Goal: Book appointment/travel/reservation

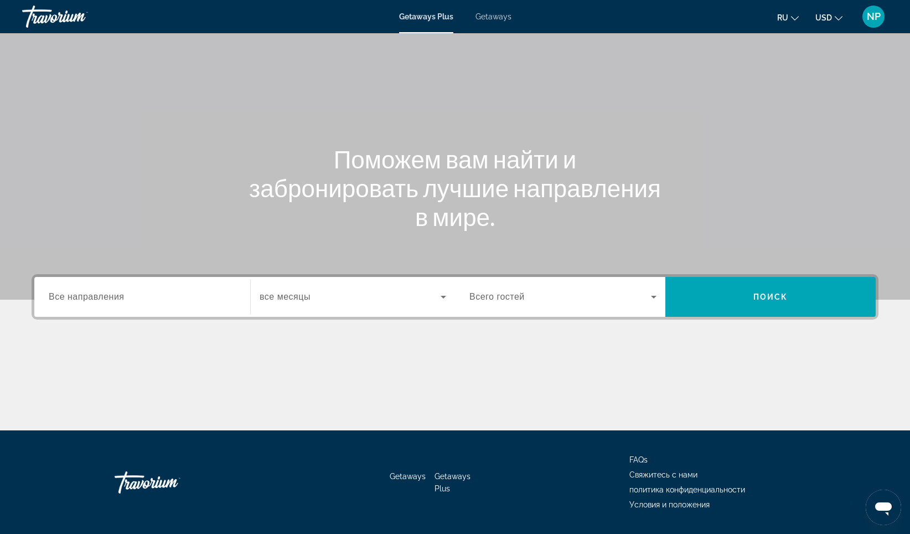
scroll to position [65, 0]
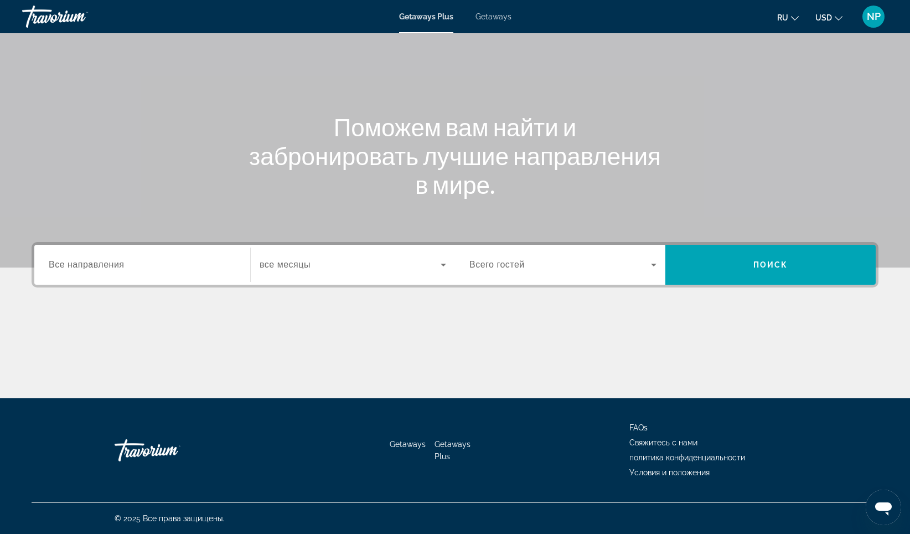
click at [199, 272] on div "Search widget" at bounding box center [142, 265] width 187 height 32
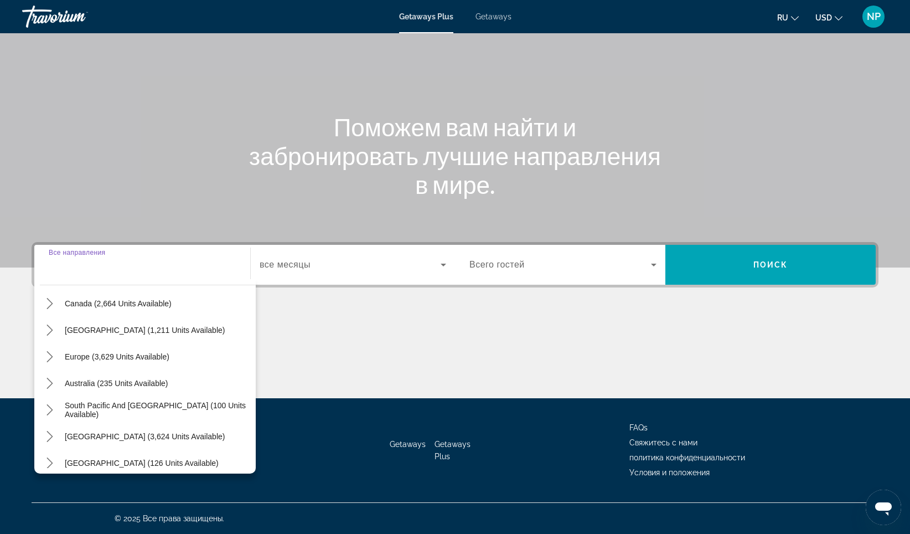
scroll to position [111, 0]
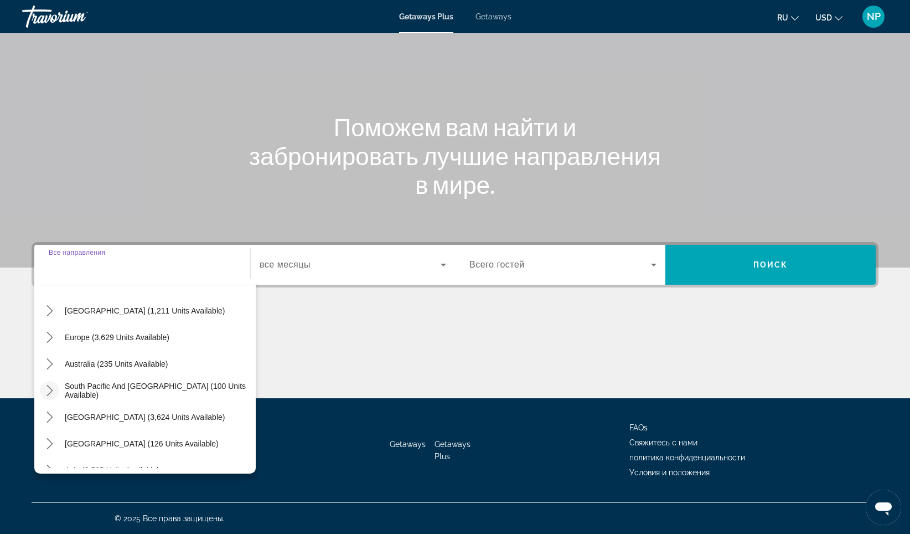
click at [51, 389] on icon "Toggle South Pacific and Oceania (100 units available) submenu" at bounding box center [50, 390] width 6 height 11
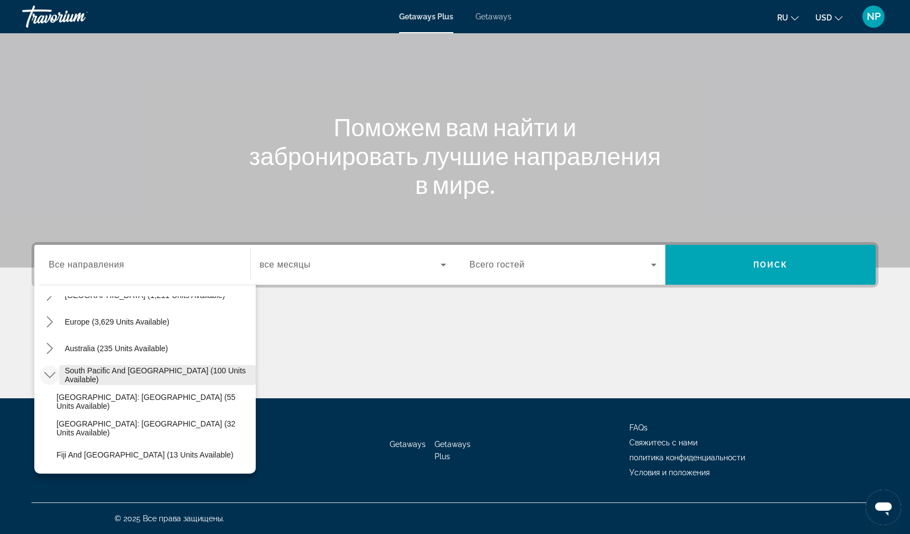
scroll to position [182, 0]
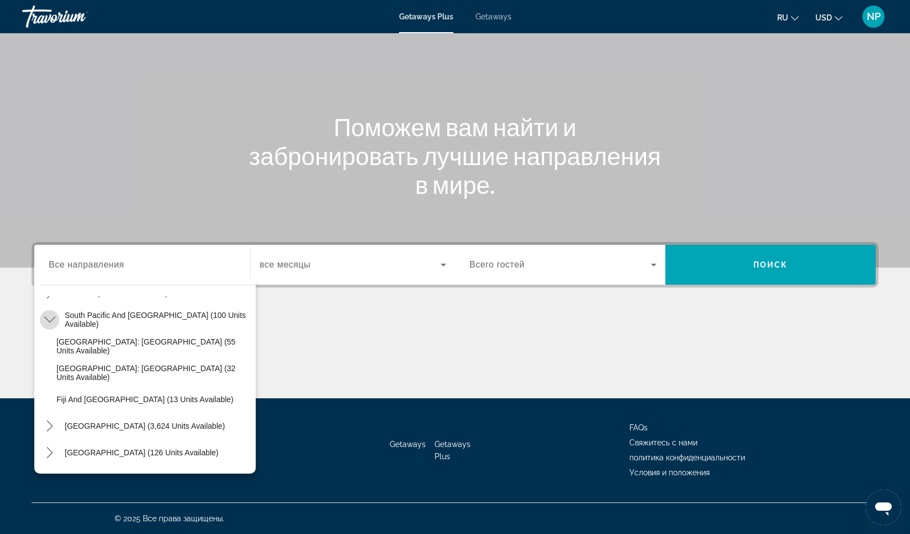
click at [50, 317] on icon "Toggle South Pacific and Oceania (100 units available) submenu" at bounding box center [49, 319] width 11 height 11
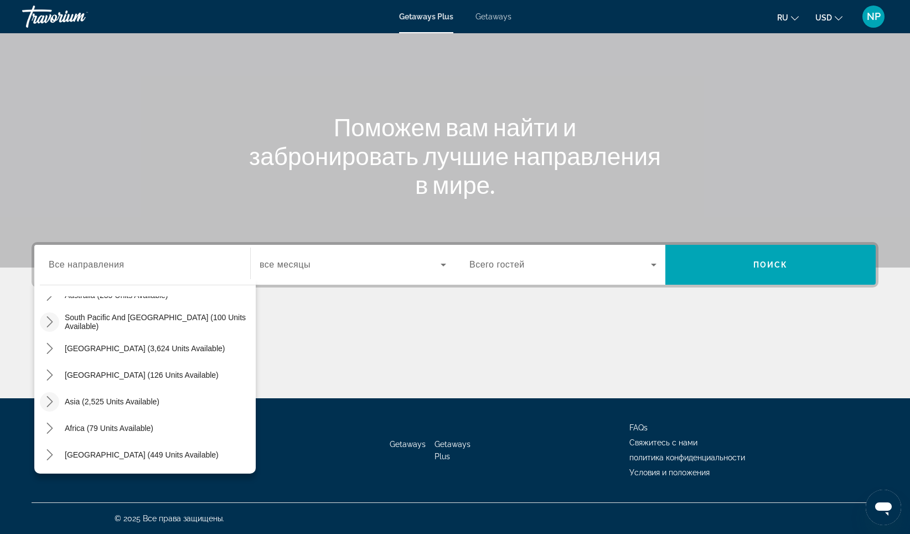
click at [49, 401] on icon "Toggle Asia (2,525 units available) submenu" at bounding box center [49, 401] width 11 height 11
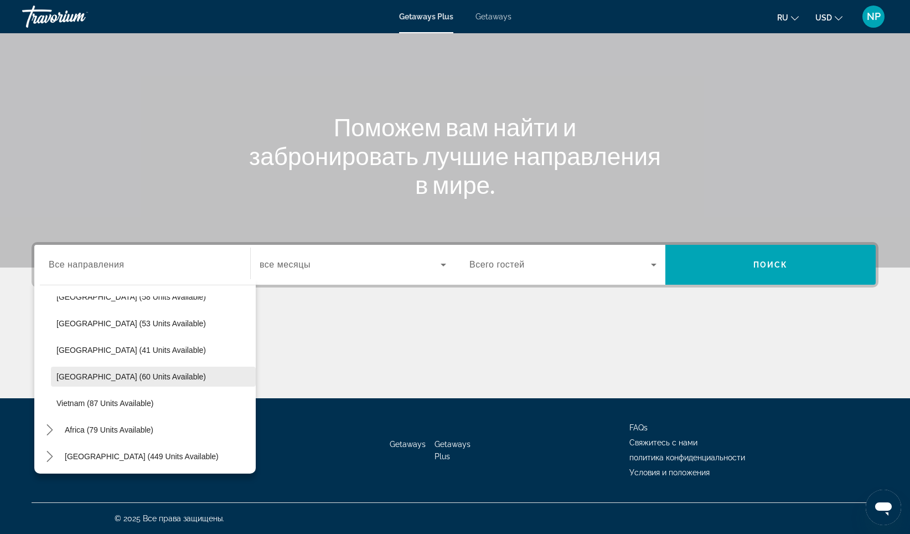
scroll to position [445, 0]
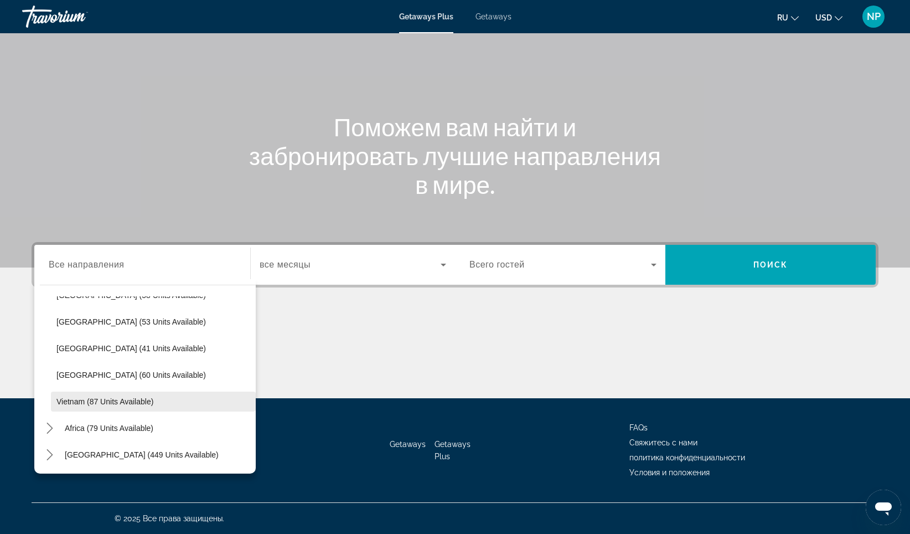
click at [127, 402] on span "Vietnam (87 units available)" at bounding box center [104, 401] width 97 height 9
type input "**********"
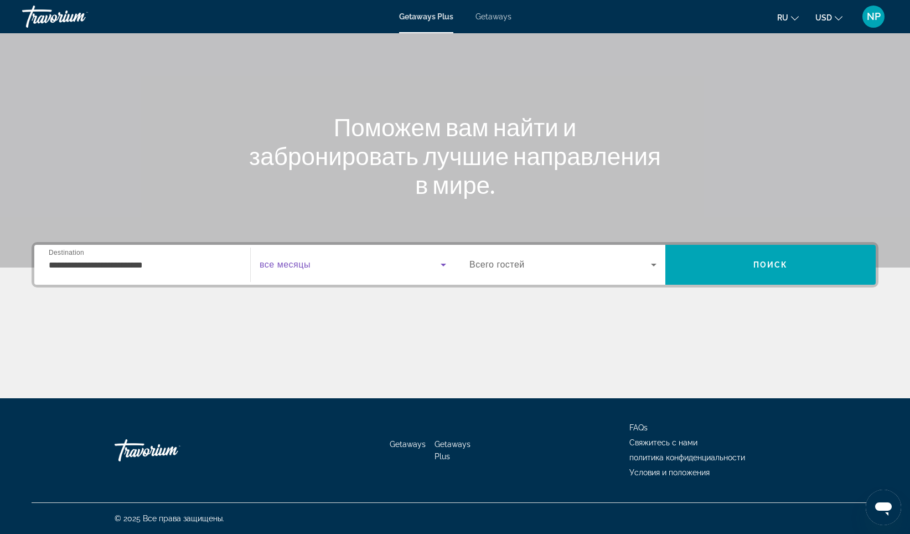
click at [398, 266] on span "Search widget" at bounding box center [350, 264] width 181 height 13
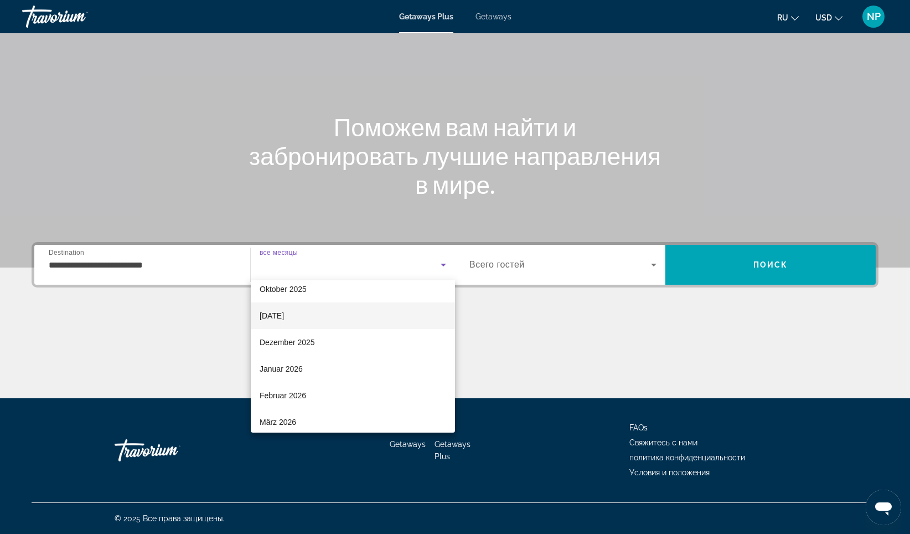
scroll to position [55, 0]
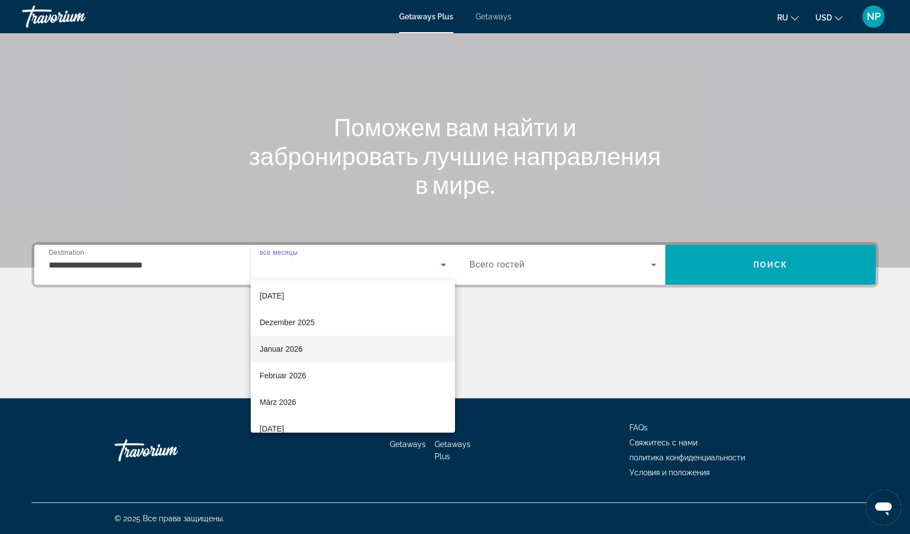
click at [321, 346] on mat-option "Januar 2026" at bounding box center [353, 349] width 204 height 27
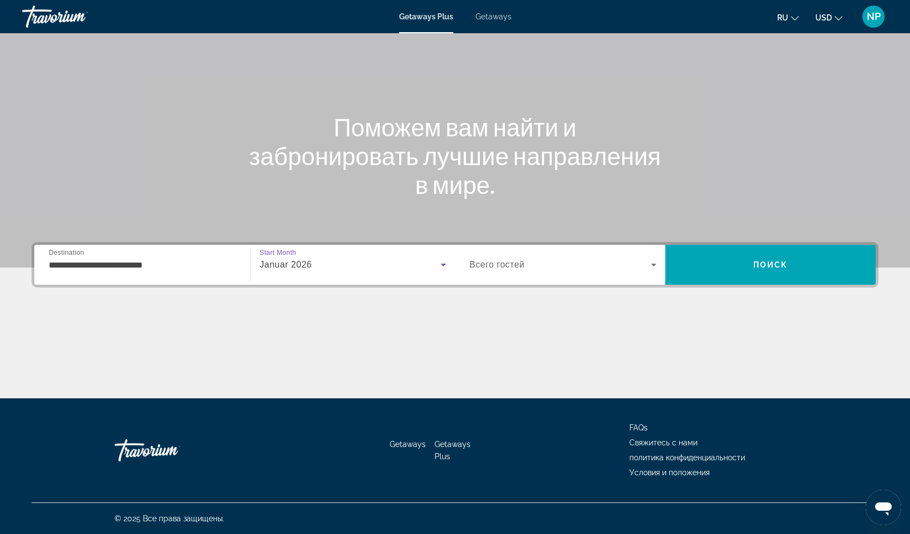
click at [578, 274] on div "Search widget" at bounding box center [563, 264] width 187 height 31
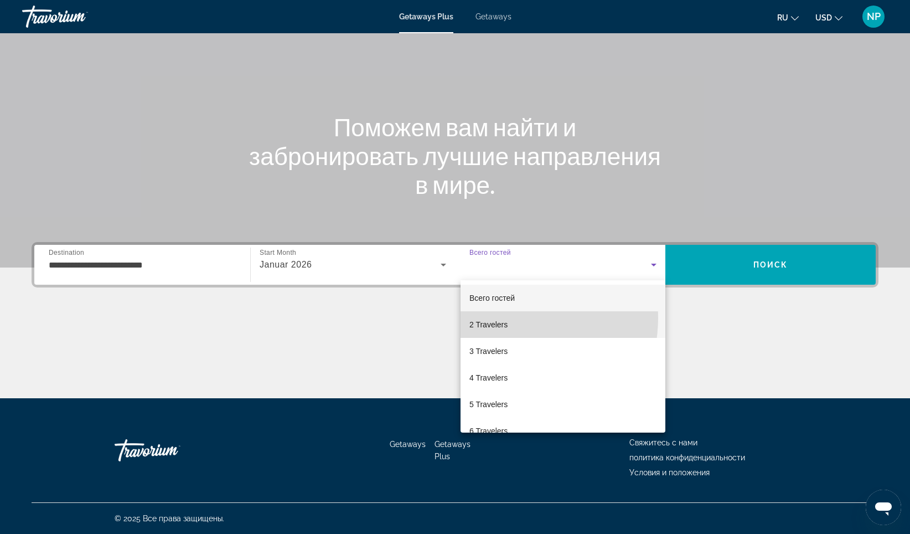
click at [497, 317] on mat-option "2 Travelers" at bounding box center [563, 324] width 205 height 27
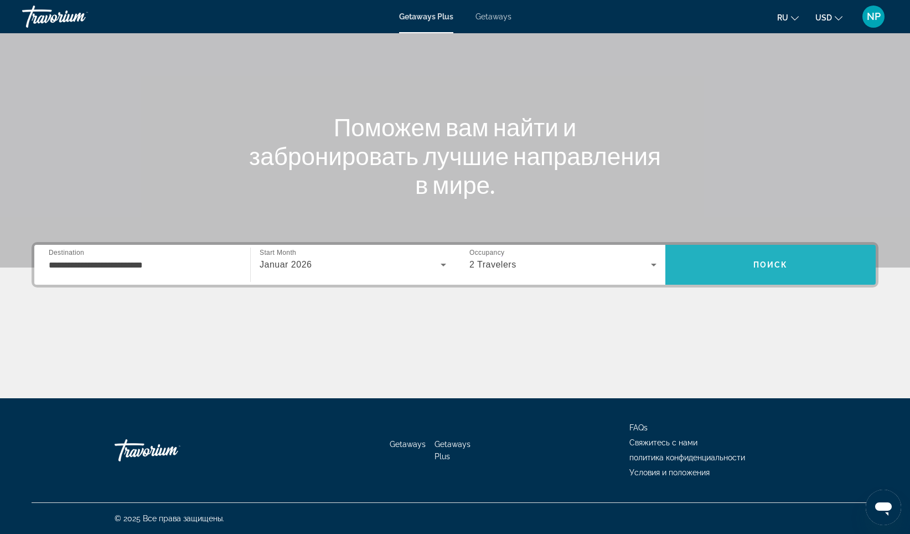
click at [774, 257] on span "Search" at bounding box center [771, 264] width 210 height 27
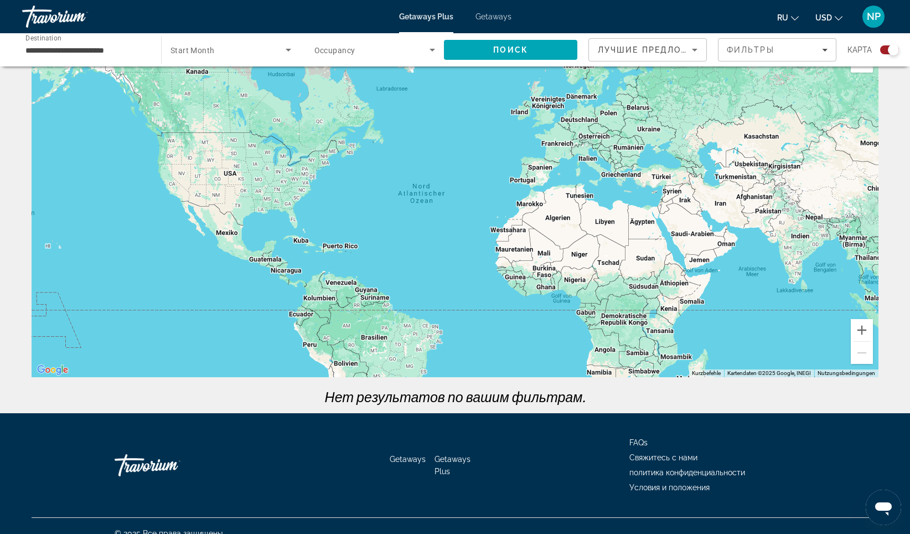
scroll to position [48, 0]
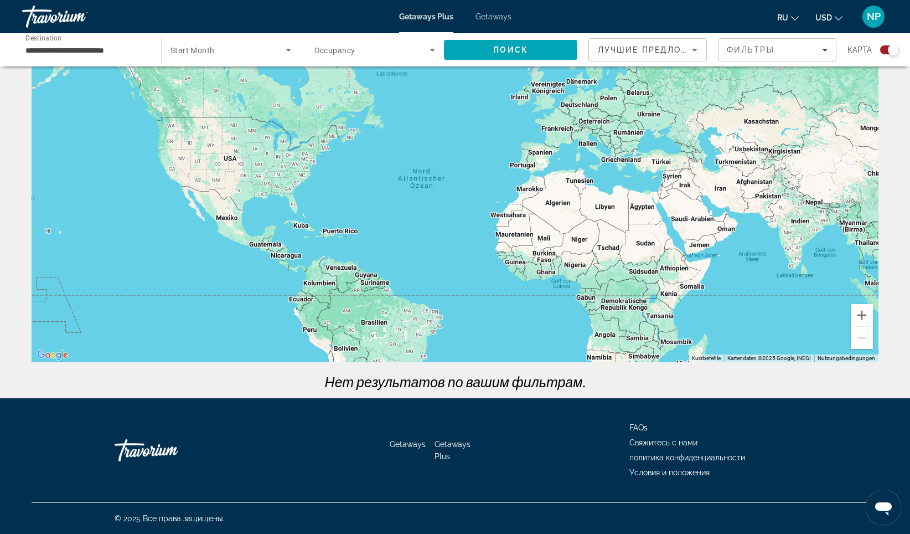
click at [275, 51] on span "Search widget" at bounding box center [228, 49] width 115 height 13
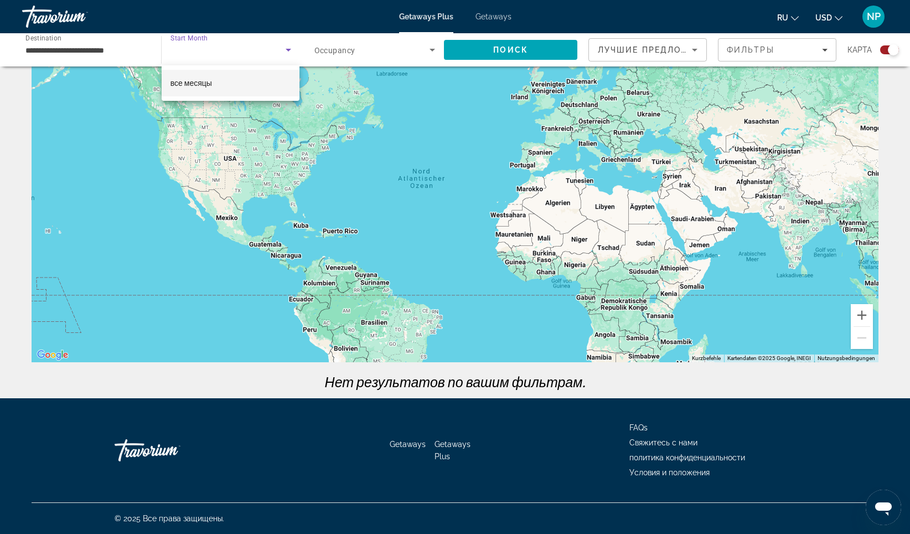
click at [224, 84] on mat-option "все месяцы" at bounding box center [231, 83] width 138 height 27
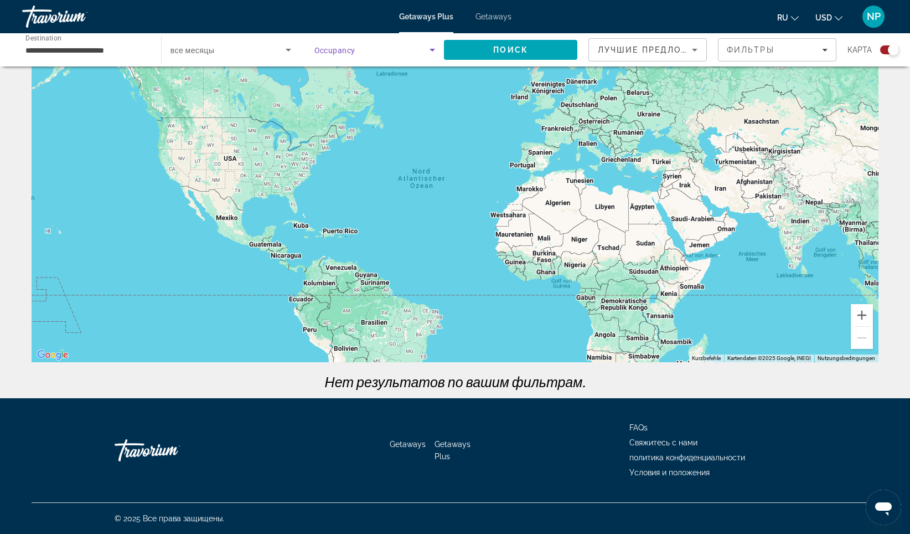
click at [420, 55] on span "Search widget" at bounding box center [372, 49] width 116 height 13
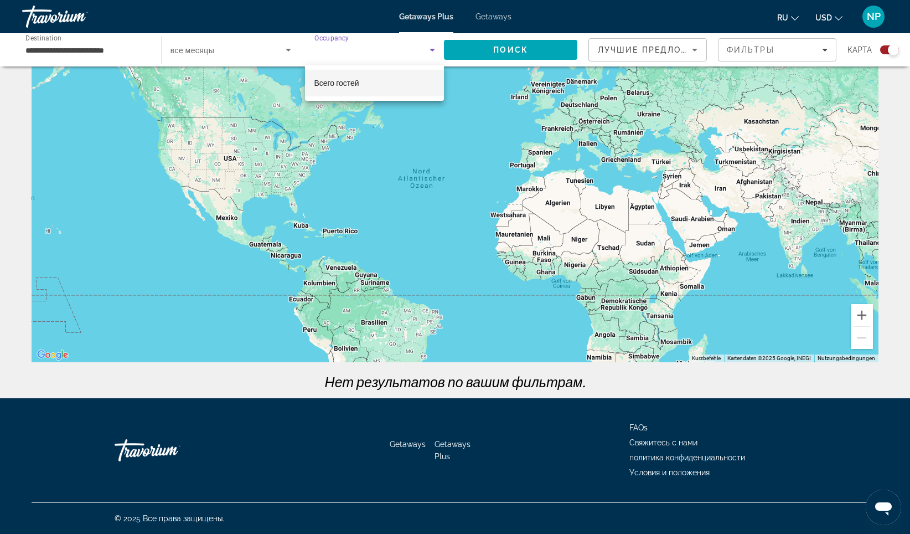
click at [370, 80] on mat-option "Всего гостей" at bounding box center [374, 83] width 139 height 27
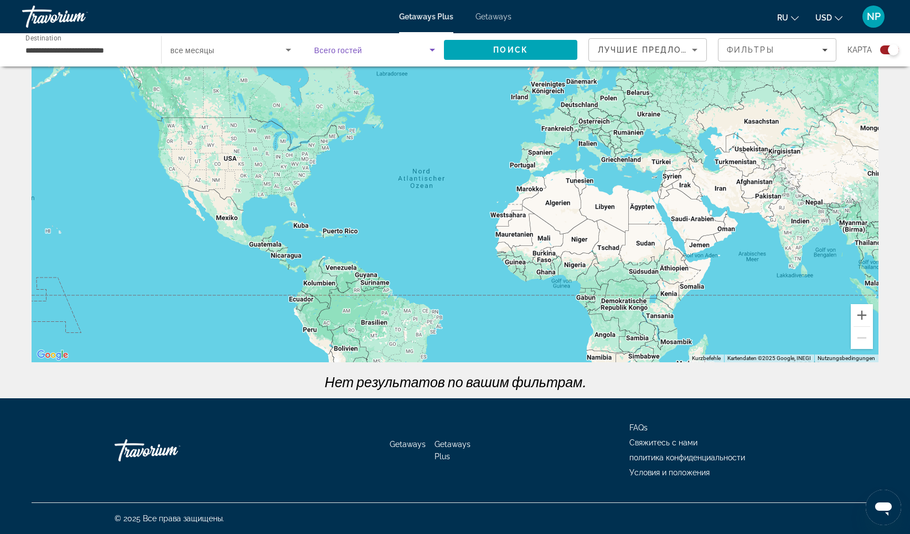
click at [370, 56] on span "Search widget" at bounding box center [372, 49] width 116 height 13
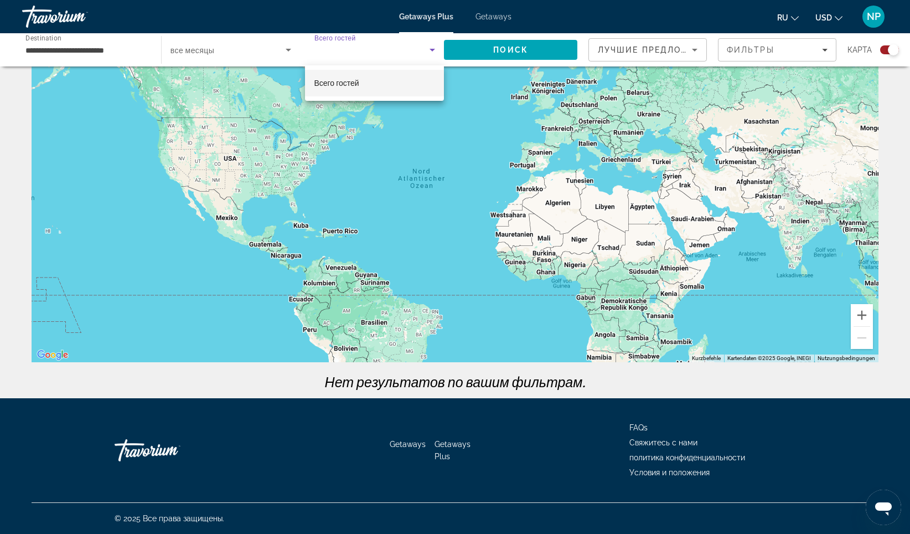
click at [339, 75] on mat-option "Всего гостей" at bounding box center [374, 83] width 139 height 27
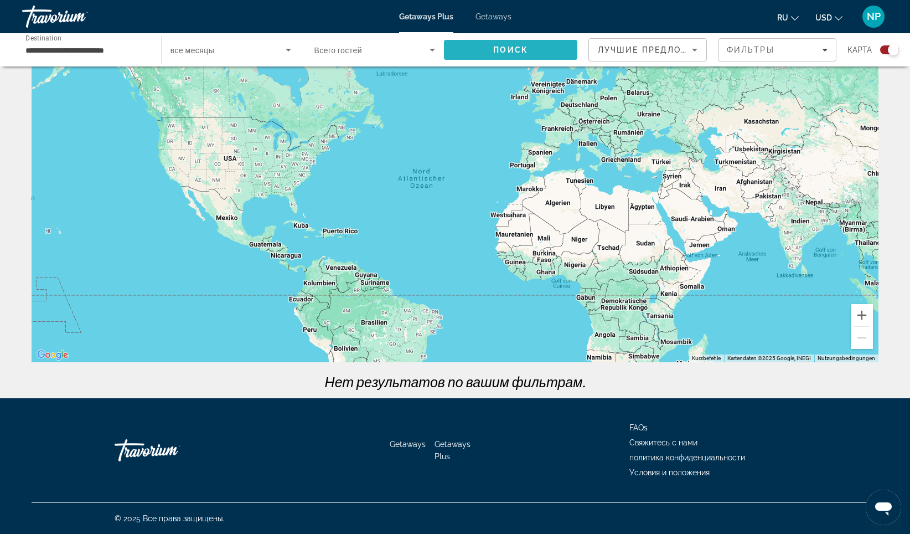
click at [543, 49] on span "Search" at bounding box center [510, 50] width 133 height 27
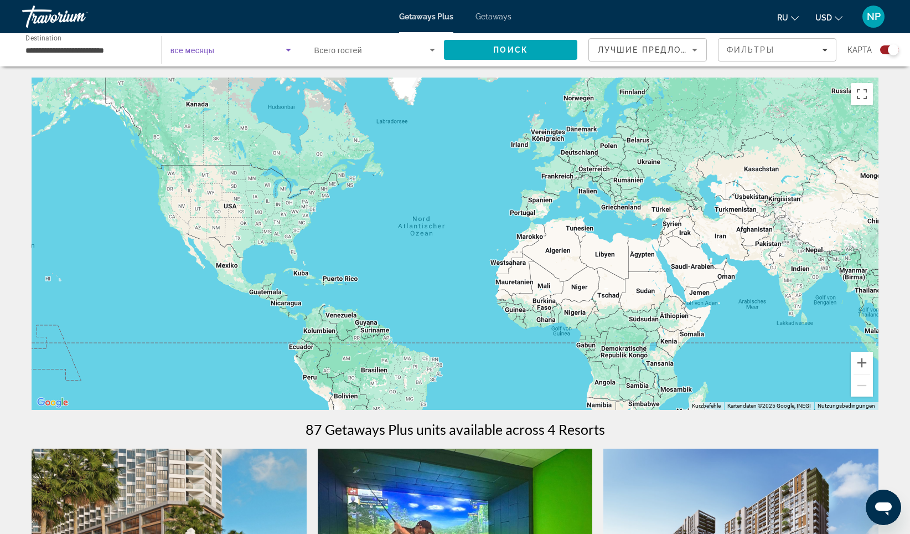
click at [291, 50] on icon "Search widget" at bounding box center [288, 49] width 13 height 13
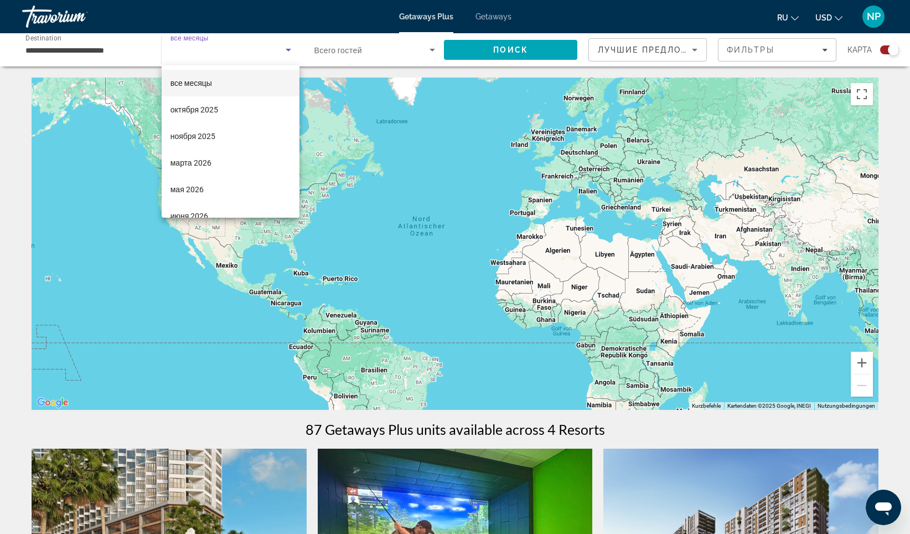
click at [121, 40] on div at bounding box center [455, 267] width 910 height 534
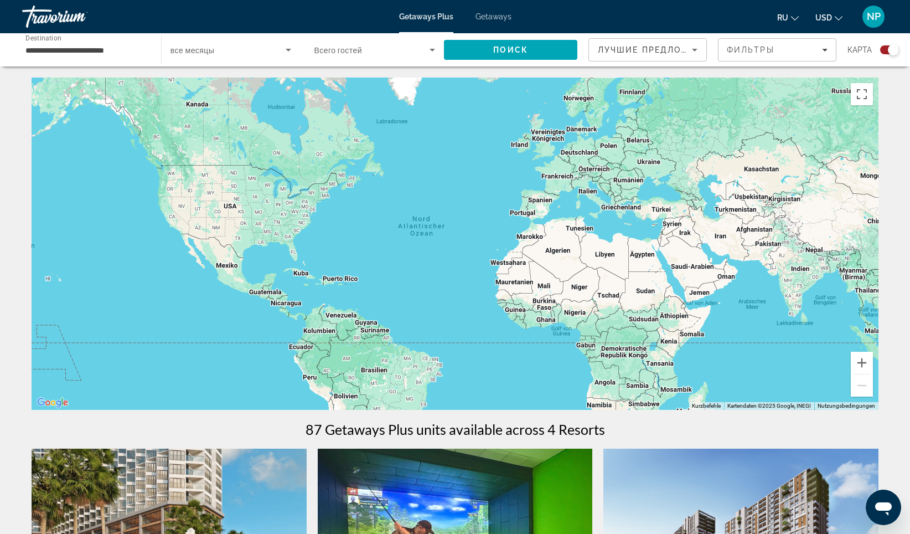
click at [121, 47] on input "**********" at bounding box center [85, 50] width 121 height 13
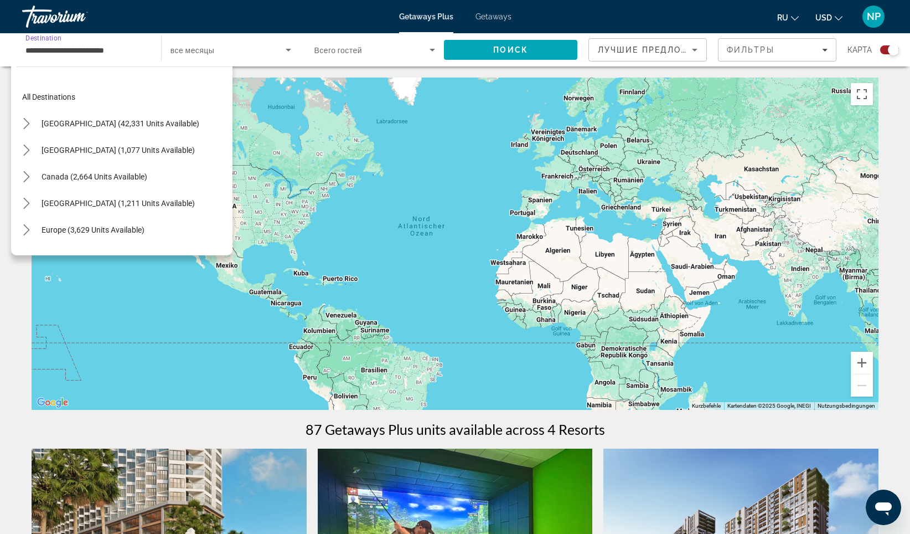
scroll to position [445, 0]
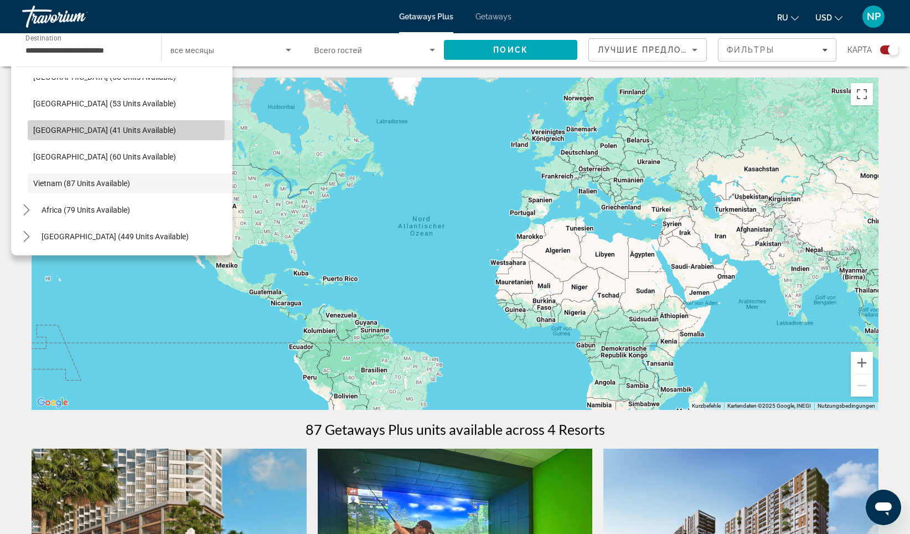
click at [89, 127] on span "[GEOGRAPHIC_DATA] (41 units available)" at bounding box center [104, 130] width 143 height 9
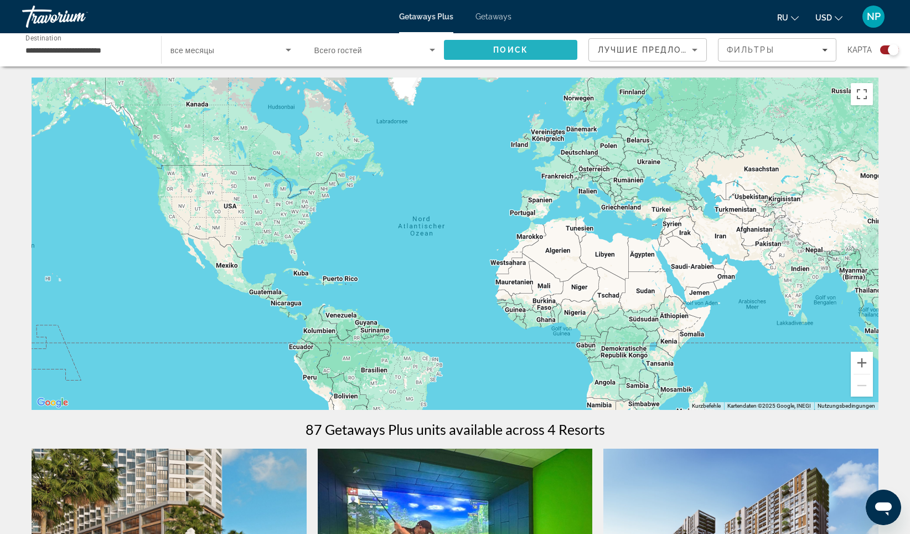
click at [477, 47] on span "Search" at bounding box center [510, 50] width 133 height 27
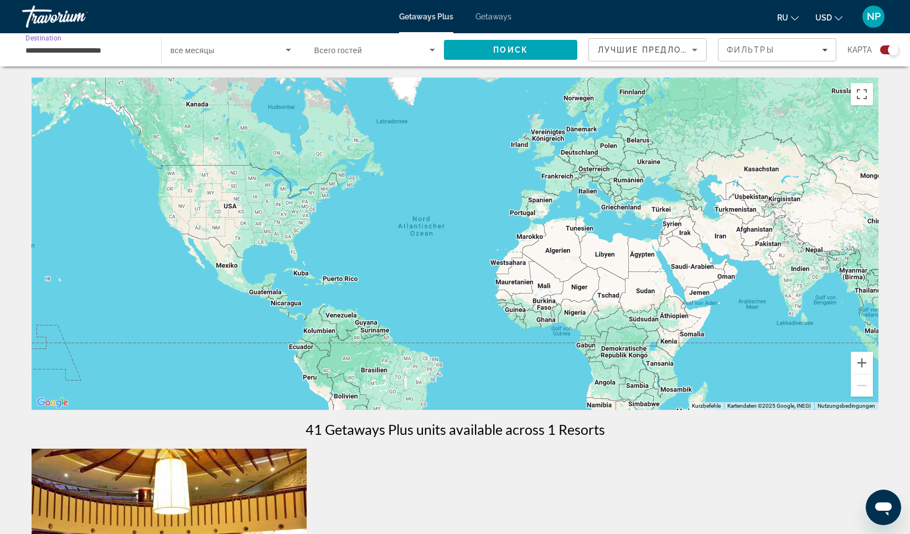
click at [138, 48] on input "**********" at bounding box center [85, 50] width 121 height 13
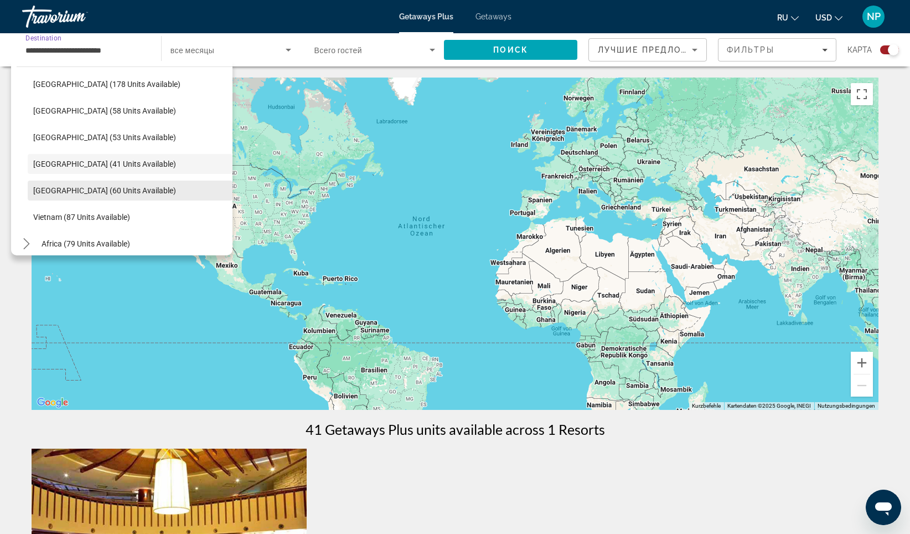
scroll to position [356, 0]
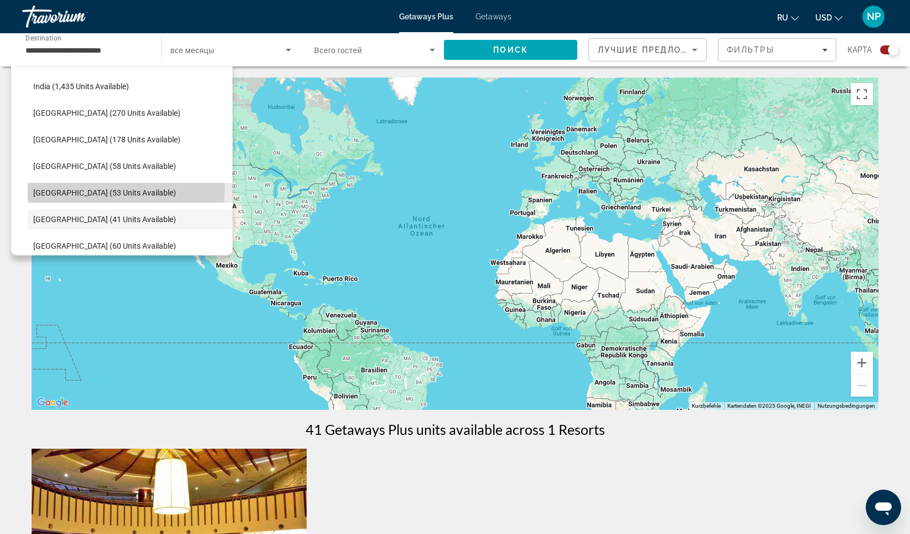
click at [106, 189] on span "[GEOGRAPHIC_DATA] (53 units available)" at bounding box center [104, 192] width 143 height 9
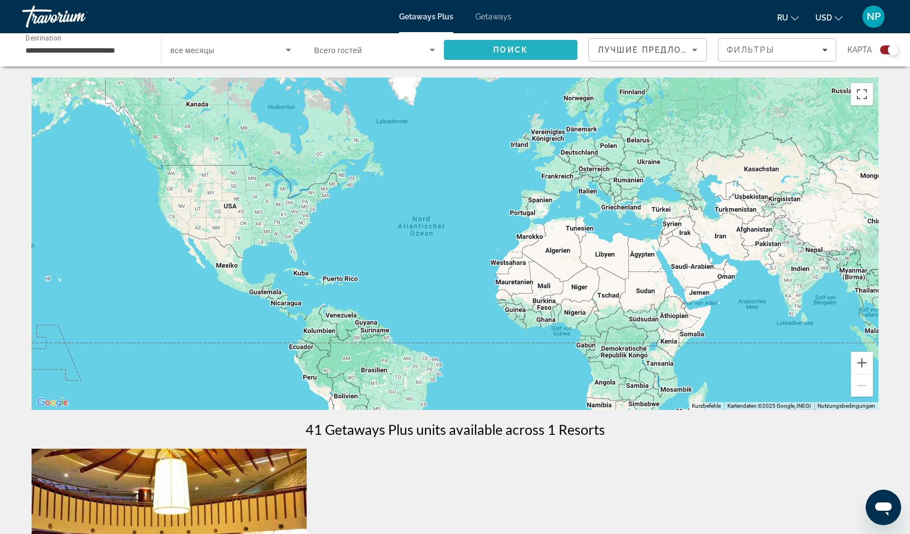
click at [493, 56] on span "Search" at bounding box center [510, 50] width 133 height 27
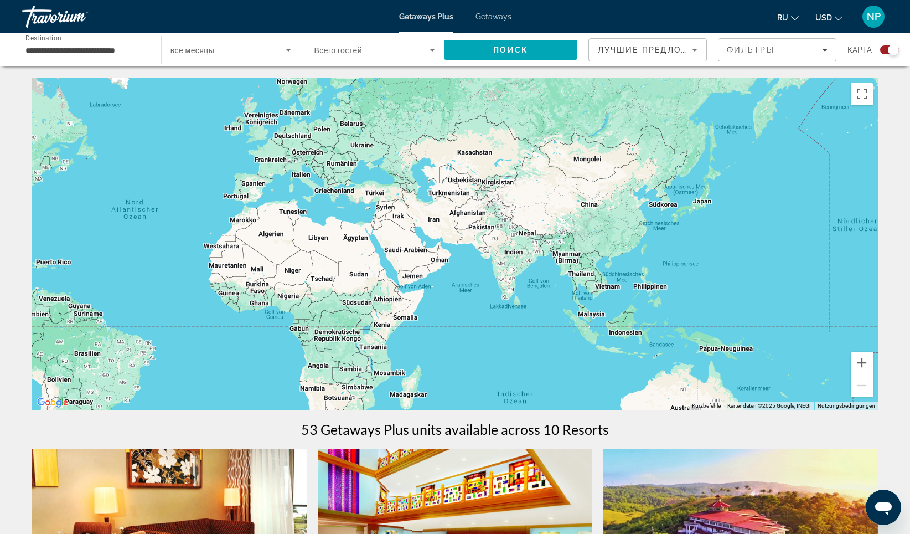
drag, startPoint x: 769, startPoint y: 332, endPoint x: 482, endPoint y: 312, distance: 288.1
click at [482, 312] on div "Main content" at bounding box center [455, 244] width 847 height 332
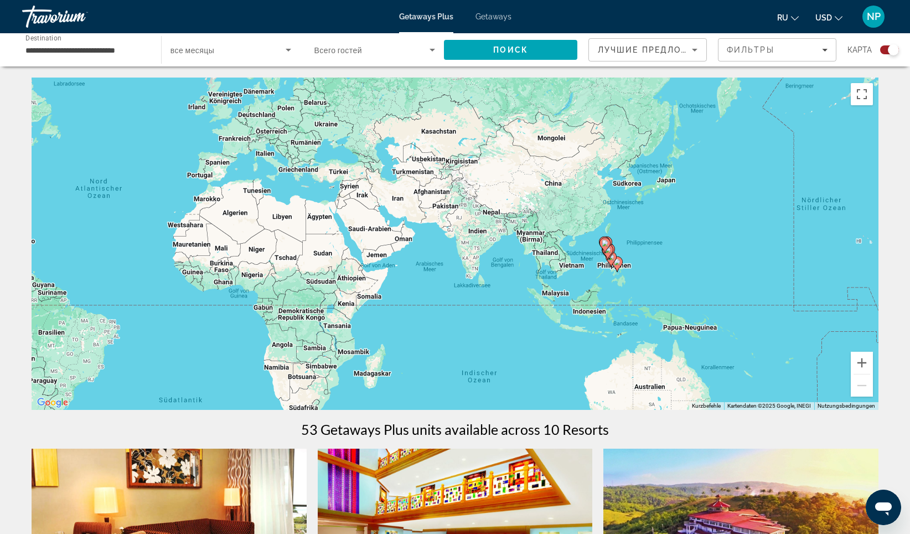
drag, startPoint x: 495, startPoint y: 310, endPoint x: 424, endPoint y: 292, distance: 73.6
click at [426, 292] on div "Um den Modus zum Ziehen mit der Tastatur zu aktivieren, drückst du Alt + Eingab…" at bounding box center [455, 244] width 847 height 332
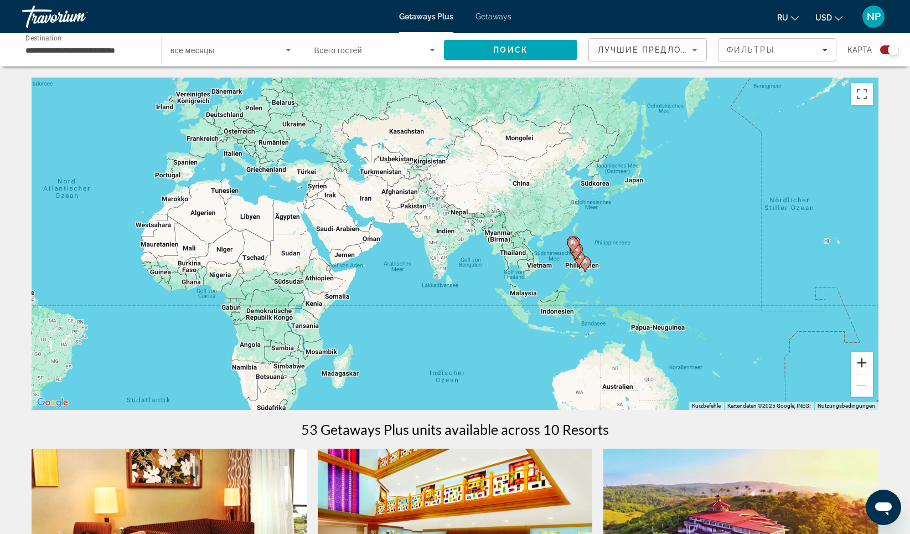
click at [866, 361] on button "Vergrößern" at bounding box center [862, 363] width 22 height 22
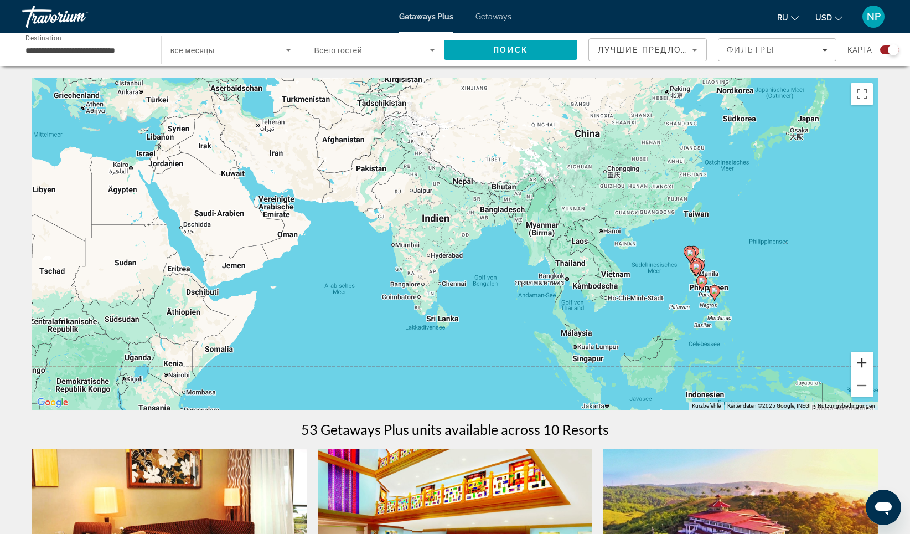
click at [865, 362] on button "Vergrößern" at bounding box center [862, 363] width 22 height 22
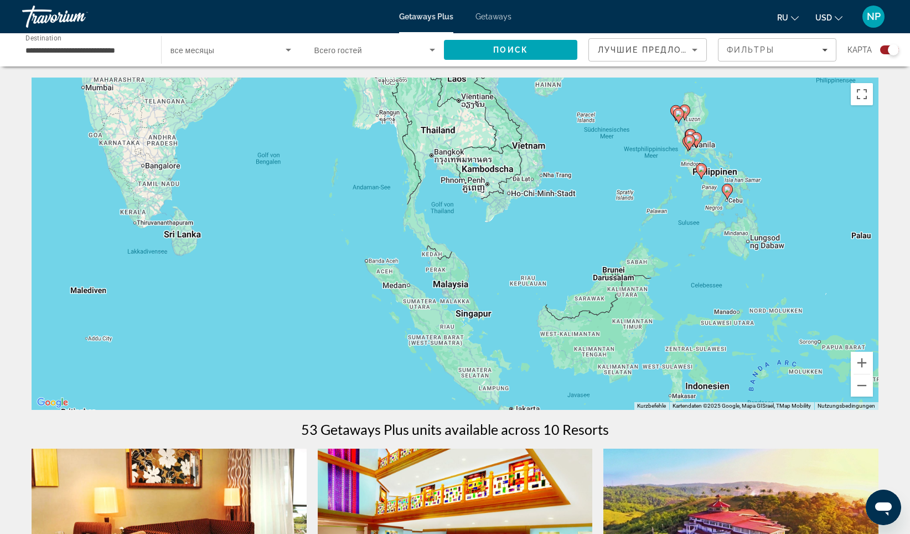
drag, startPoint x: 744, startPoint y: 365, endPoint x: 494, endPoint y: 206, distance: 296.3
click at [494, 206] on div "Um den Modus zum Ziehen mit der Tastatur zu aktivieren, drückst du Alt + Eingab…" at bounding box center [455, 244] width 847 height 332
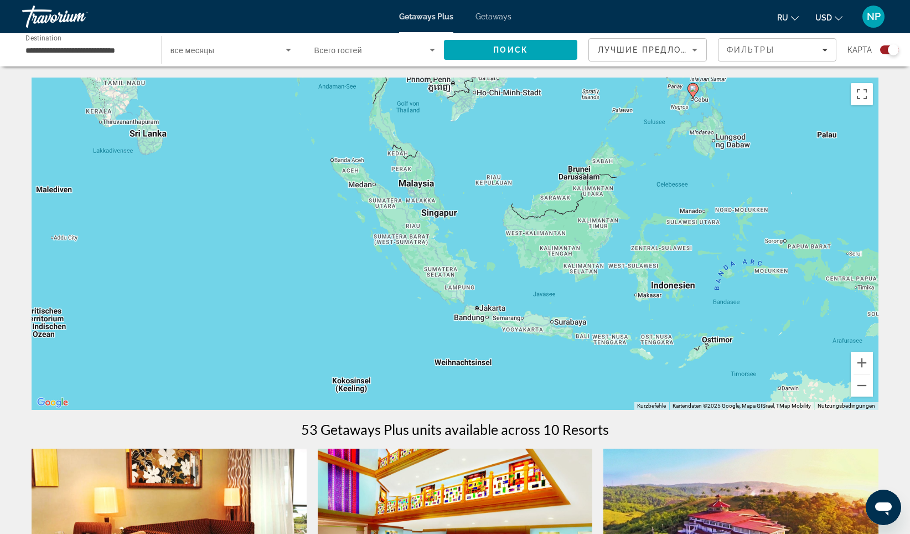
drag, startPoint x: 704, startPoint y: 282, endPoint x: 667, endPoint y: 172, distance: 116.1
click at [667, 172] on div "Um den Modus zum Ziehen mit der Tastatur zu aktivieren, drückst du Alt + Eingab…" at bounding box center [455, 244] width 847 height 332
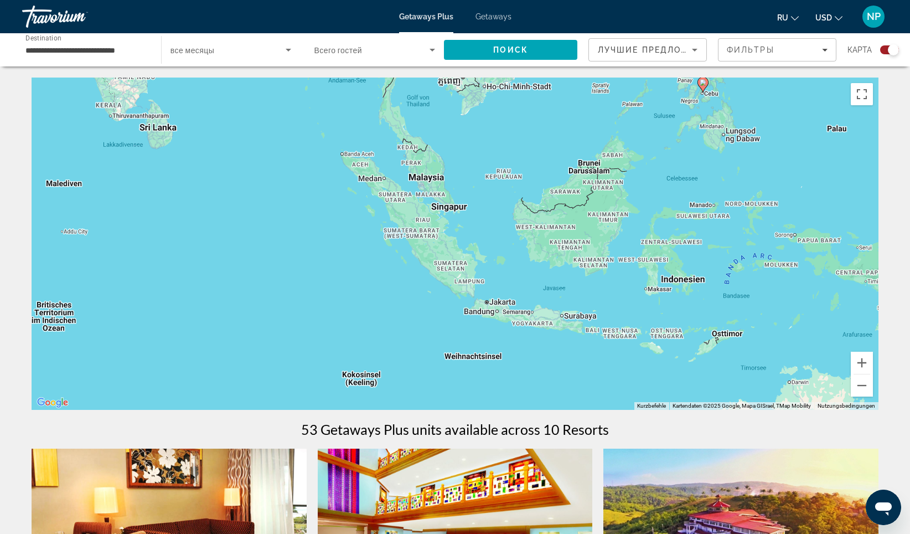
drag, startPoint x: 745, startPoint y: 182, endPoint x: 756, endPoint y: 190, distance: 13.5
click at [756, 190] on div "Um den Modus zum Ziehen mit der Tastatur zu aktivieren, drückst du Alt + Eingab…" at bounding box center [455, 244] width 847 height 332
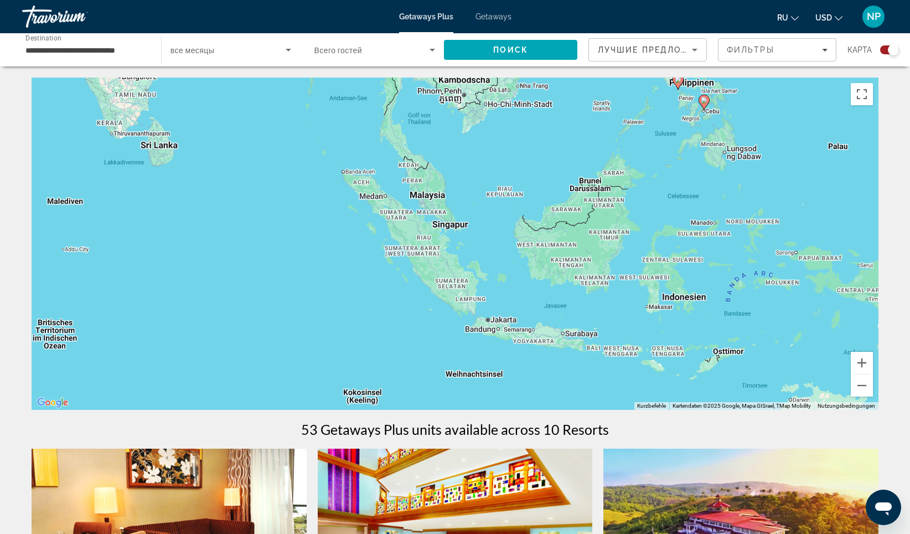
drag, startPoint x: 735, startPoint y: 202, endPoint x: 738, endPoint y: 220, distance: 17.9
click at [738, 220] on div "Um den Modus zum Ziehen mit der Tastatur zu aktivieren, drückst du Alt + Eingab…" at bounding box center [455, 244] width 847 height 332
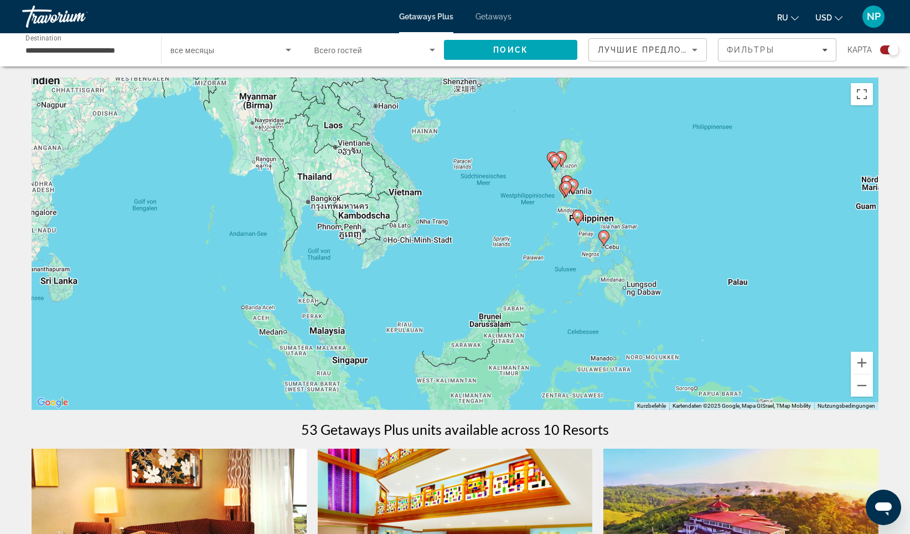
drag, startPoint x: 701, startPoint y: 209, endPoint x: 601, endPoint y: 347, distance: 170.4
click at [601, 347] on div "Um den Modus zum Ziehen mit der Tastatur zu aktivieren, drückst du Alt + Eingab…" at bounding box center [455, 244] width 847 height 332
click at [862, 361] on button "Vergrößern" at bounding box center [862, 363] width 22 height 22
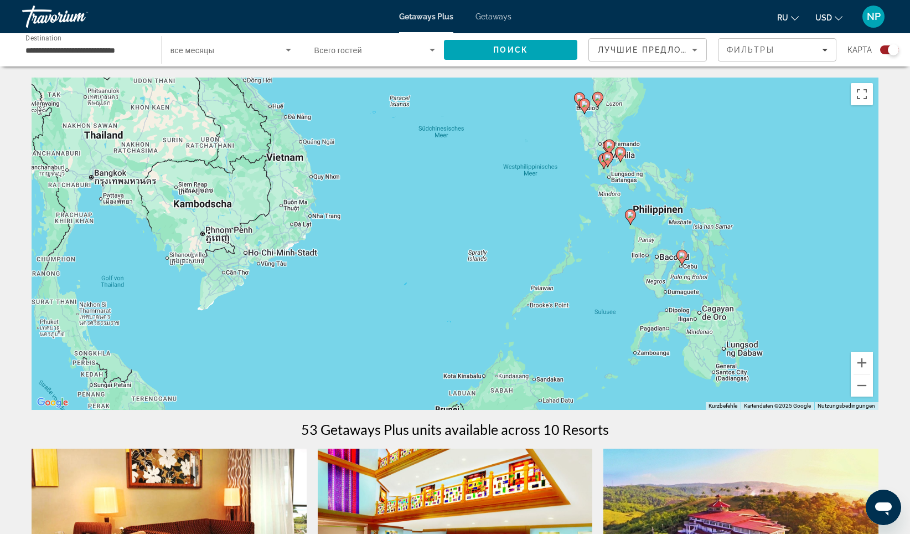
drag, startPoint x: 669, startPoint y: 228, endPoint x: 595, endPoint y: 245, distance: 76.0
click at [596, 245] on div "Um den Modus zum Ziehen mit der Tastatur zu aktivieren, drückst du Alt + Eingab…" at bounding box center [455, 244] width 847 height 332
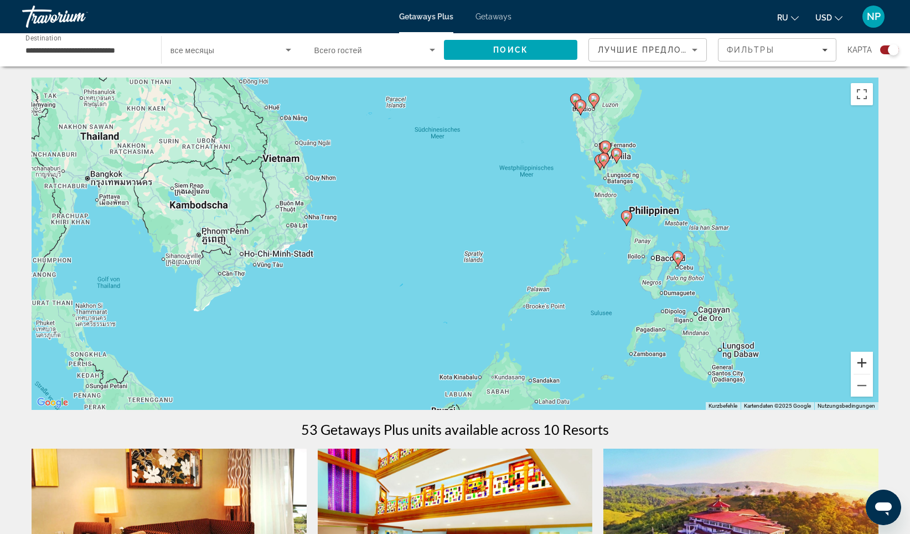
click at [864, 357] on button "Vergrößern" at bounding box center [862, 363] width 22 height 22
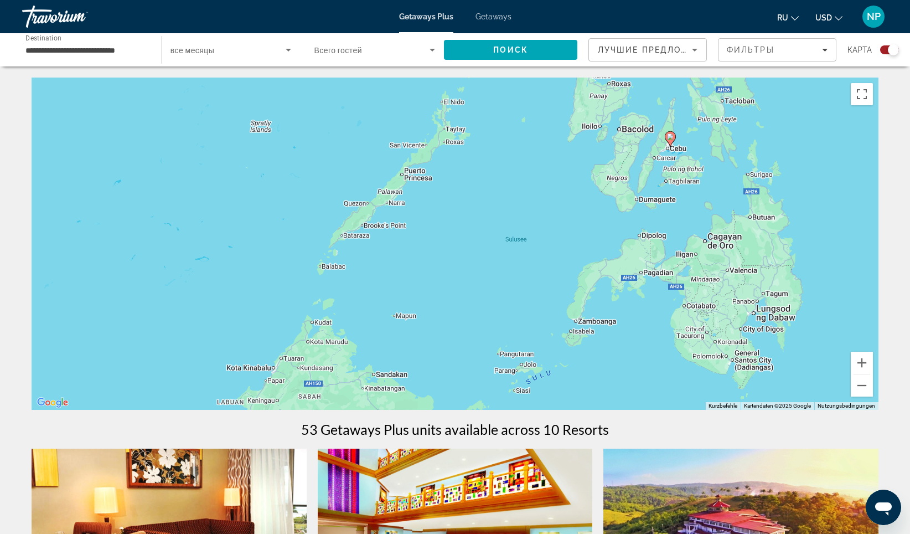
drag, startPoint x: 702, startPoint y: 306, endPoint x: 479, endPoint y: 134, distance: 281.1
click at [471, 152] on div "Um den Modus zum Ziehen mit der Tastatur zu aktivieren, drückst du Alt + Eingab…" at bounding box center [455, 244] width 847 height 332
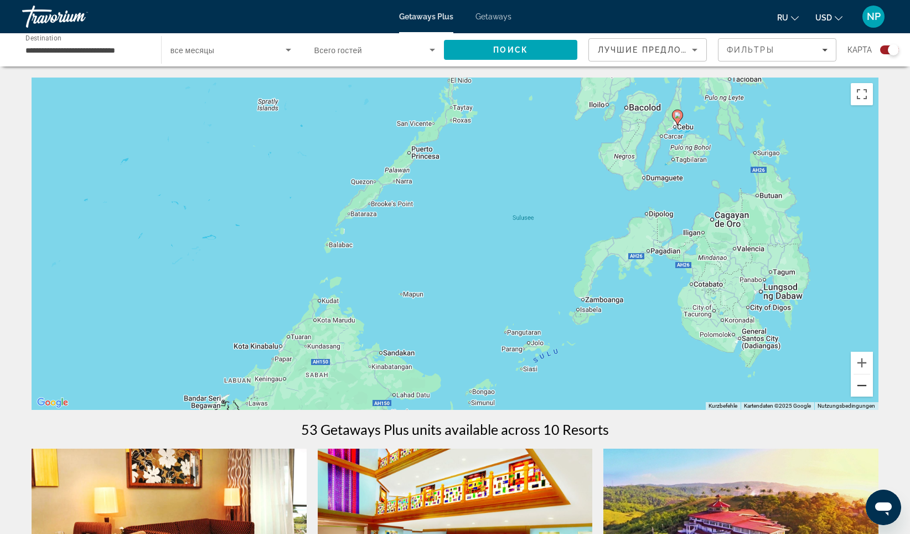
click at [869, 385] on button "Verkleinern" at bounding box center [862, 385] width 22 height 22
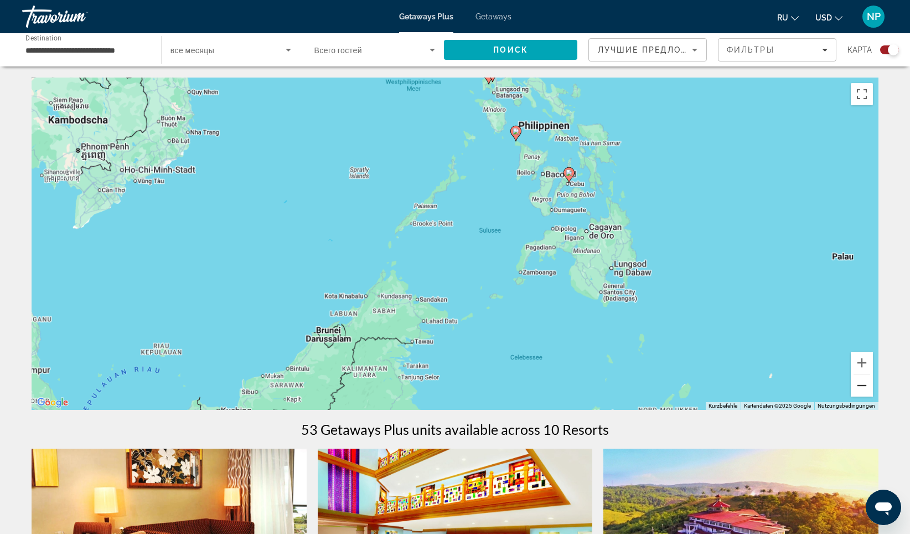
click at [868, 385] on button "Verkleinern" at bounding box center [862, 385] width 22 height 22
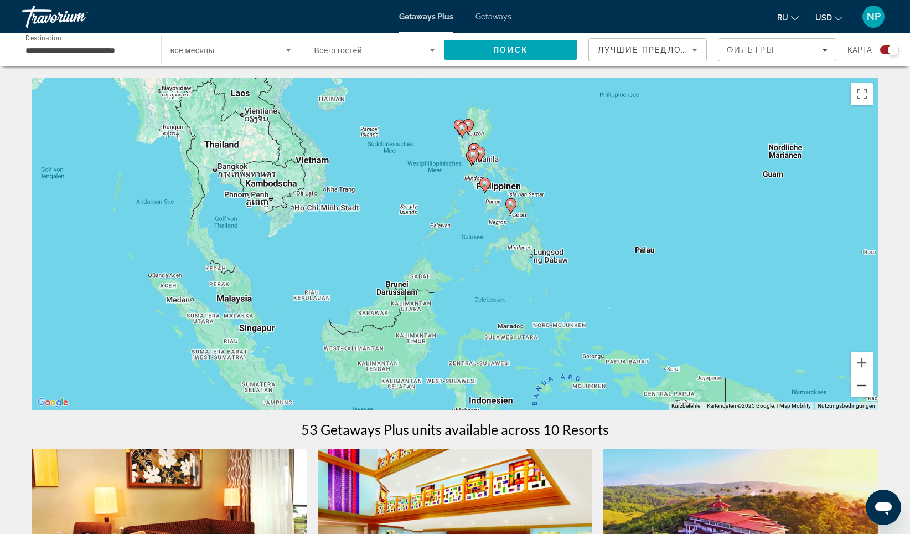
click at [868, 385] on button "Verkleinern" at bounding box center [862, 385] width 22 height 22
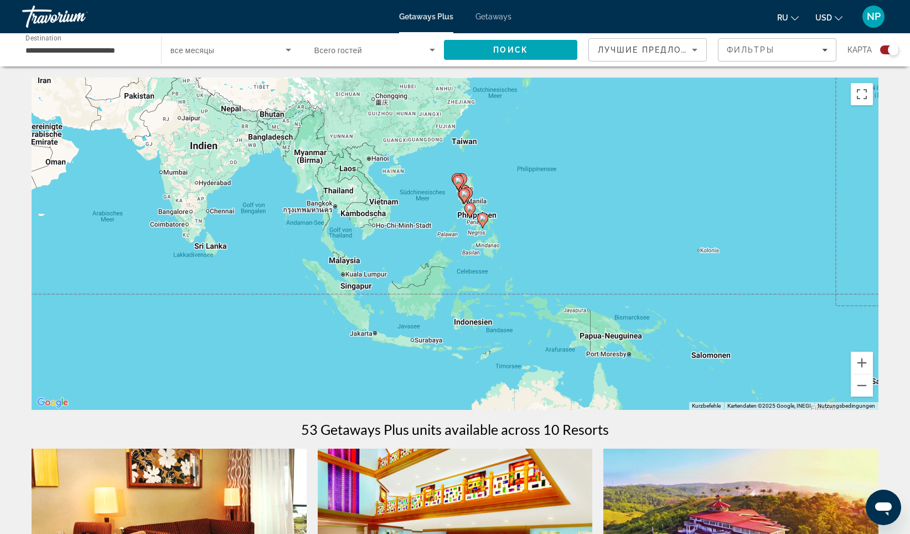
click at [118, 45] on input "**********" at bounding box center [85, 50] width 121 height 13
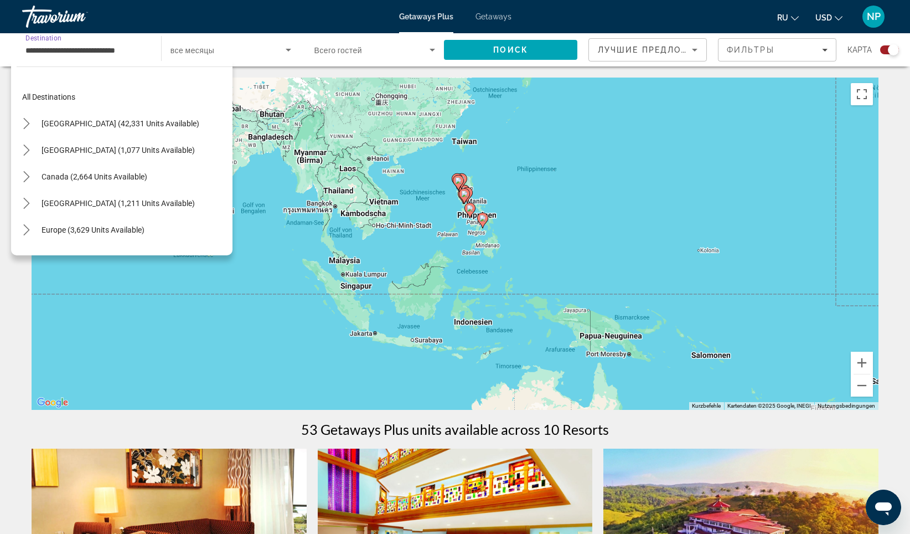
scroll to position [385, 0]
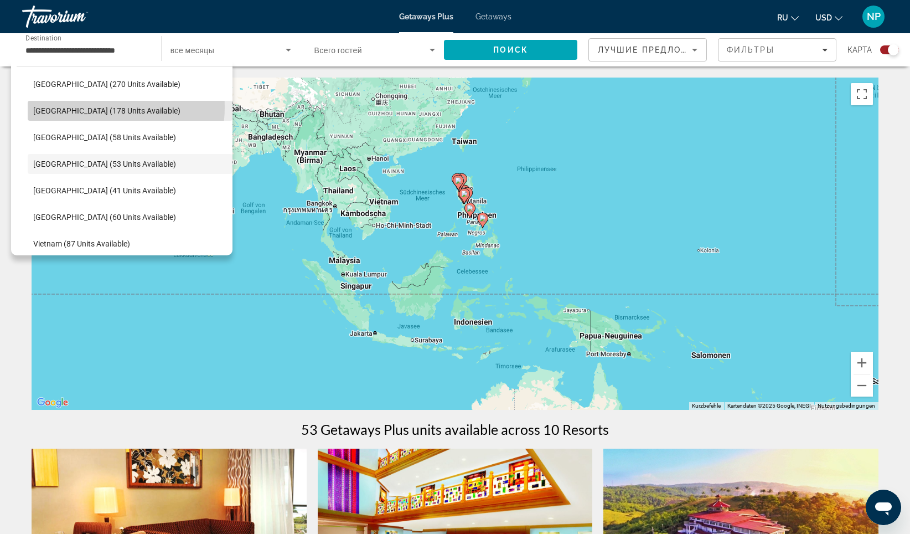
click at [94, 107] on span "[GEOGRAPHIC_DATA] (178 units available)" at bounding box center [106, 110] width 147 height 9
type input "**********"
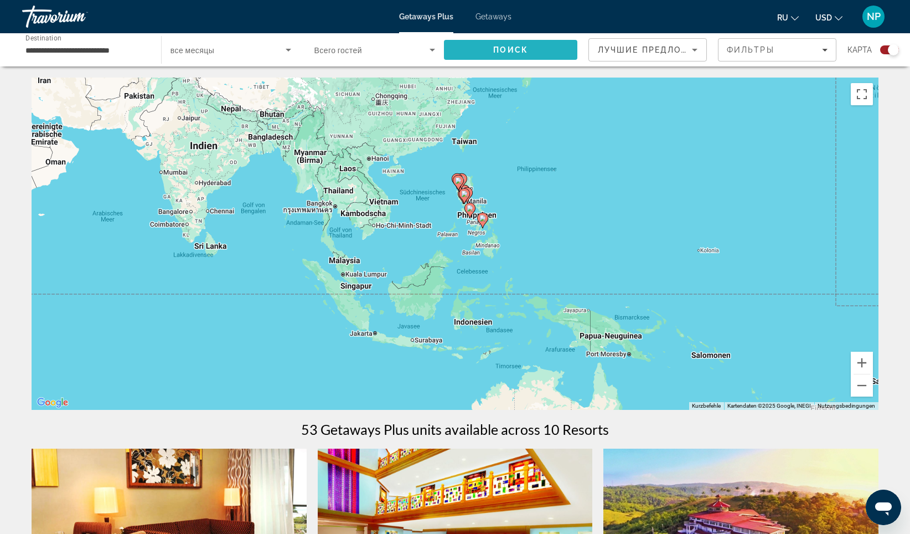
click at [507, 53] on span "Поиск" at bounding box center [510, 49] width 35 height 9
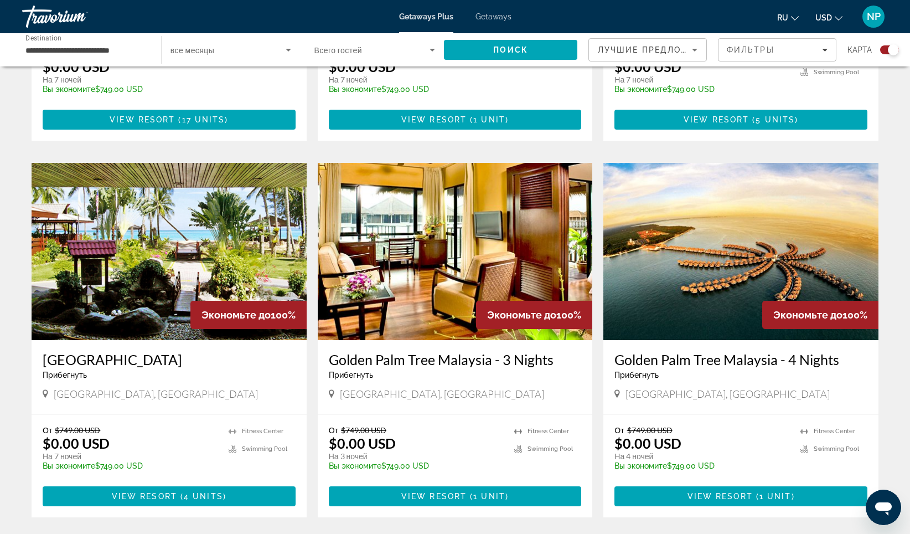
scroll to position [831, 0]
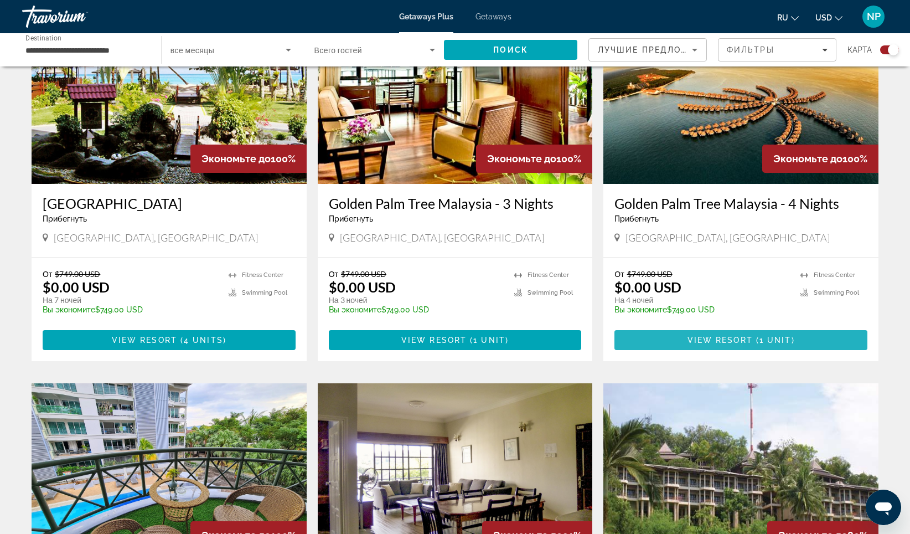
click at [666, 327] on span "Main content" at bounding box center [741, 340] width 253 height 27
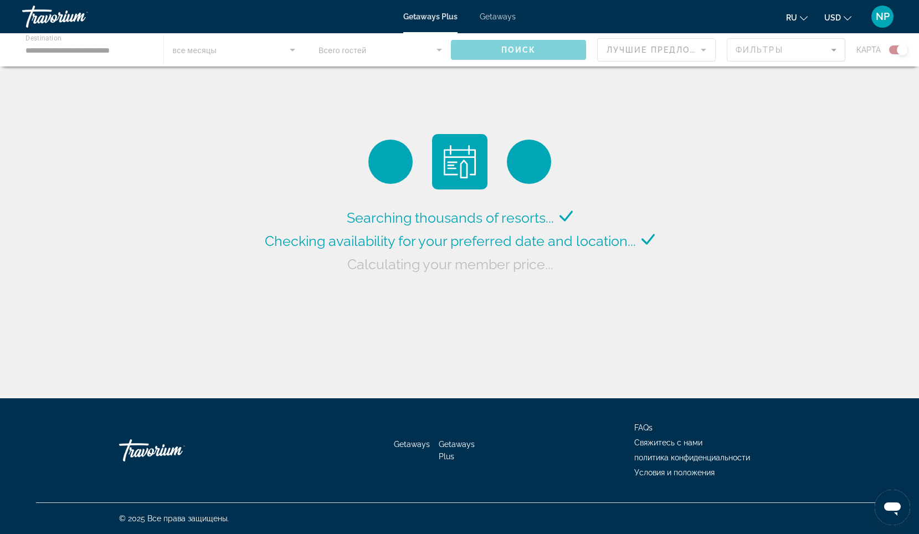
click at [135, 44] on div "Main content" at bounding box center [459, 49] width 919 height 33
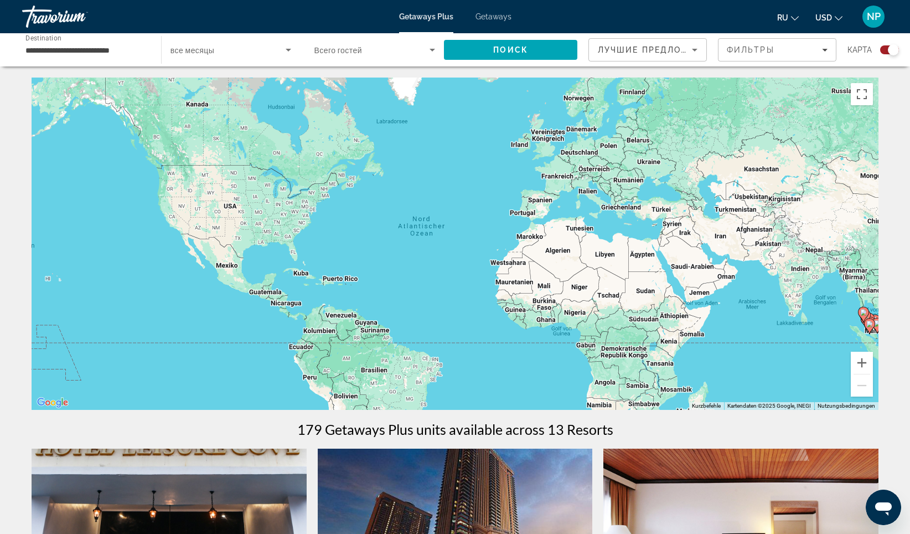
click at [123, 50] on input "**********" at bounding box center [85, 50] width 121 height 13
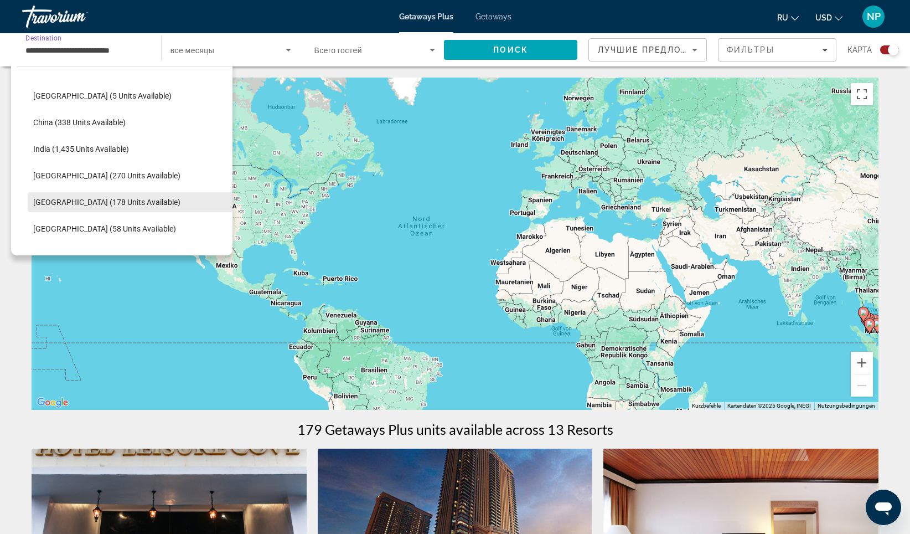
scroll to position [276, 0]
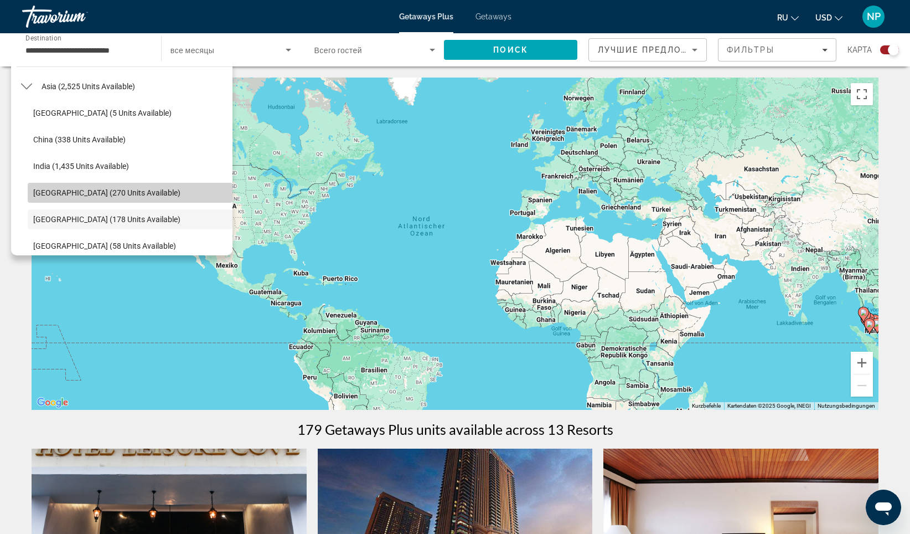
click at [146, 189] on span "Select destination: Indonesia (270 units available)" at bounding box center [130, 192] width 205 height 27
type input "**********"
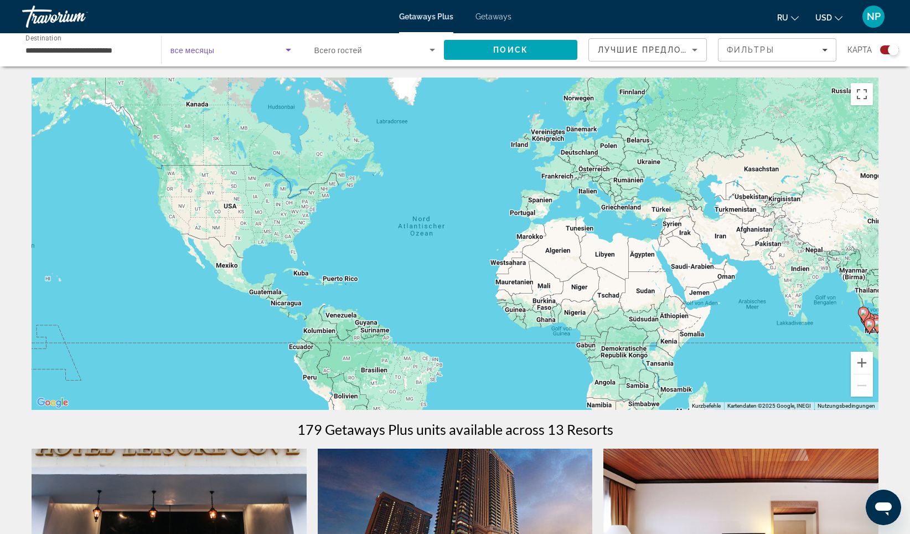
click at [286, 53] on icon "Search widget" at bounding box center [288, 49] width 13 height 13
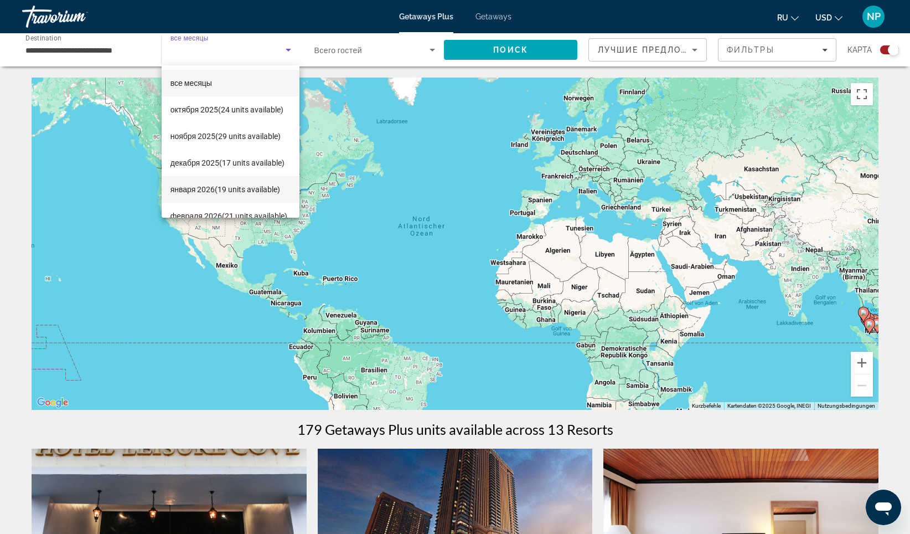
click at [243, 185] on span "января 2026 (19 units available)" at bounding box center [226, 189] width 110 height 13
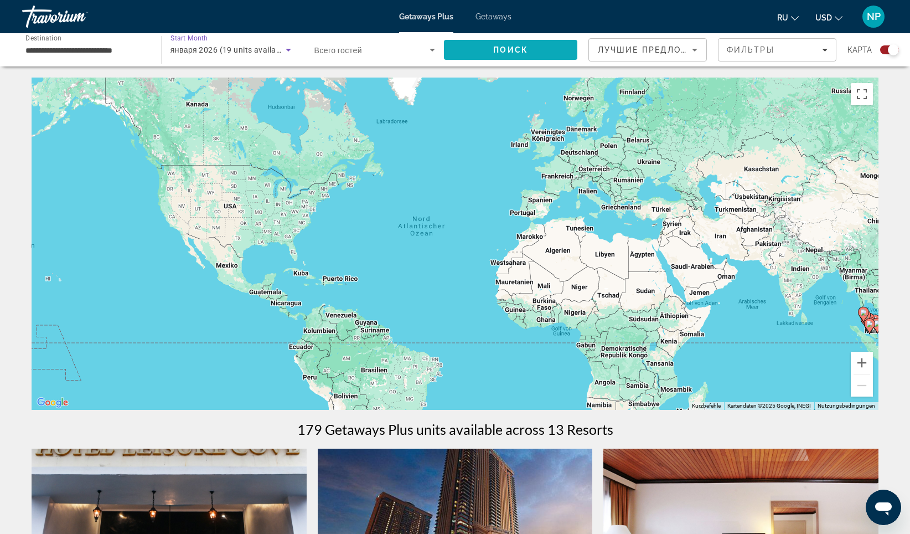
click at [511, 49] on span "Поиск" at bounding box center [510, 49] width 35 height 9
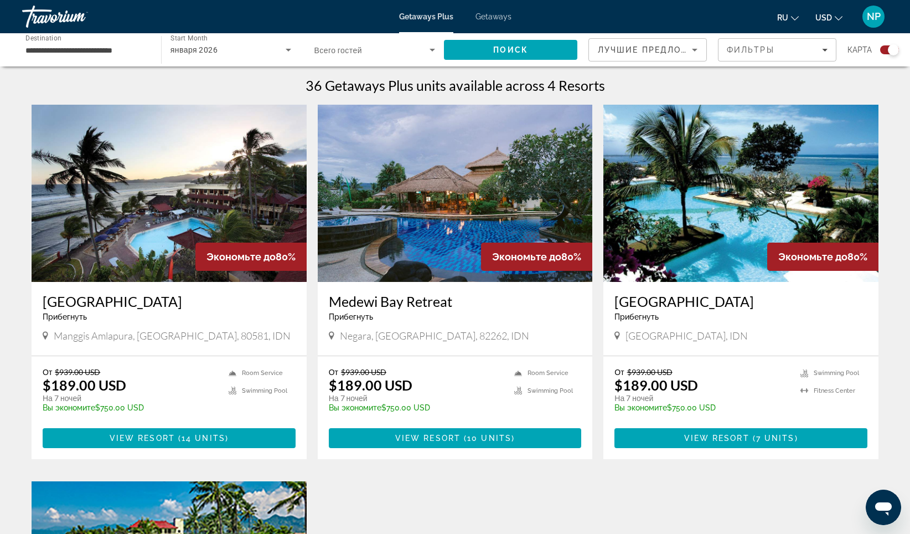
scroll to position [388, 0]
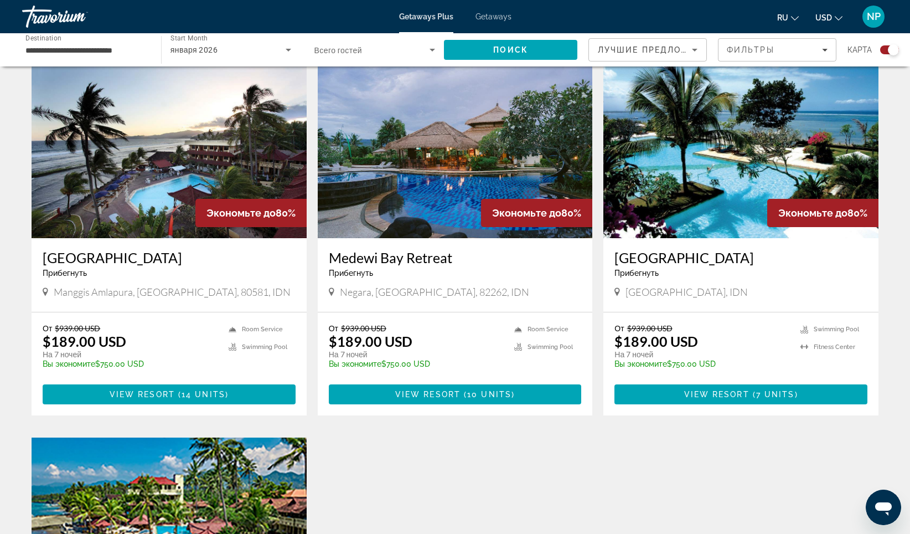
click at [231, 391] on span "Main content" at bounding box center [169, 394] width 253 height 27
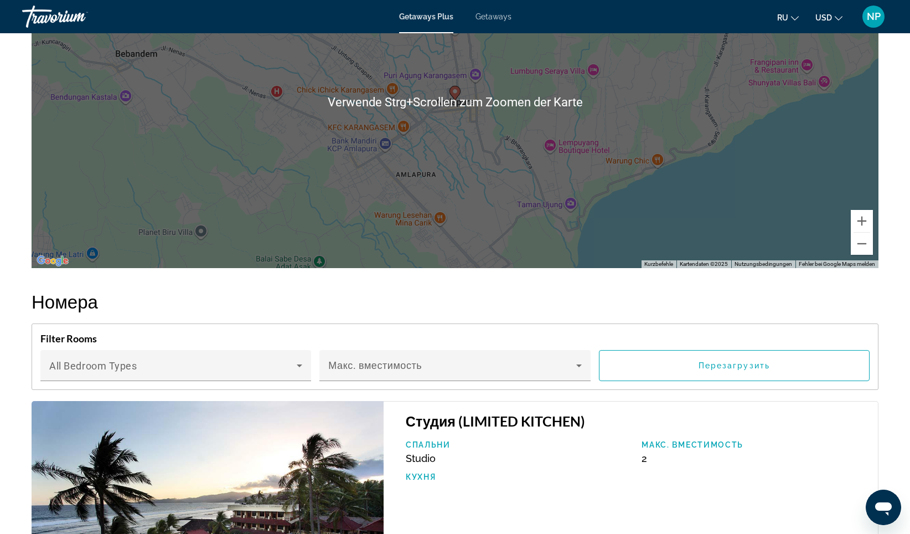
scroll to position [1273, 0]
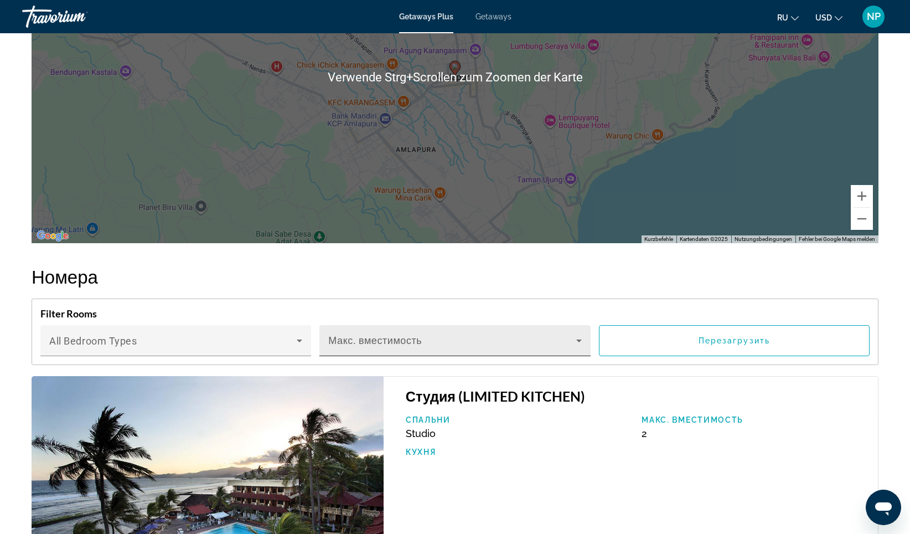
click at [408, 338] on span "Main content" at bounding box center [452, 344] width 248 height 13
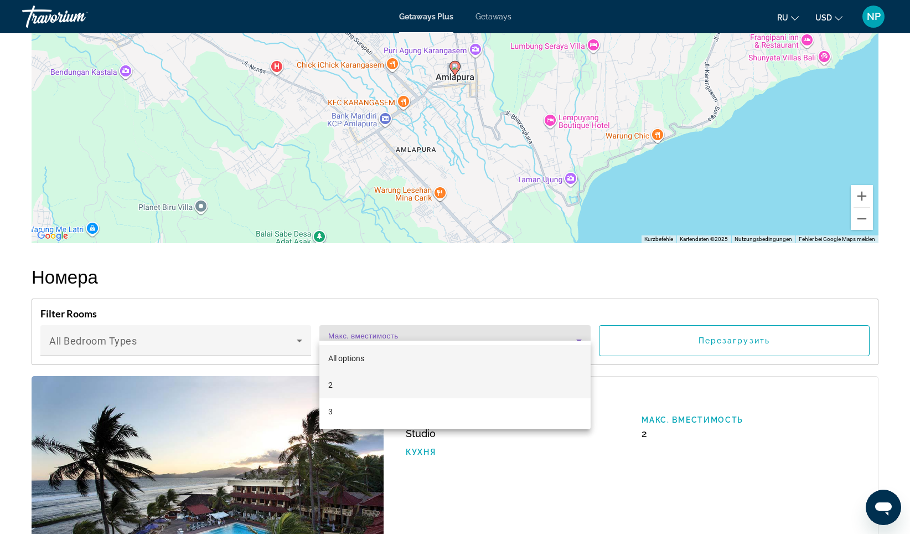
click at [361, 380] on mat-option "2" at bounding box center [454, 385] width 271 height 27
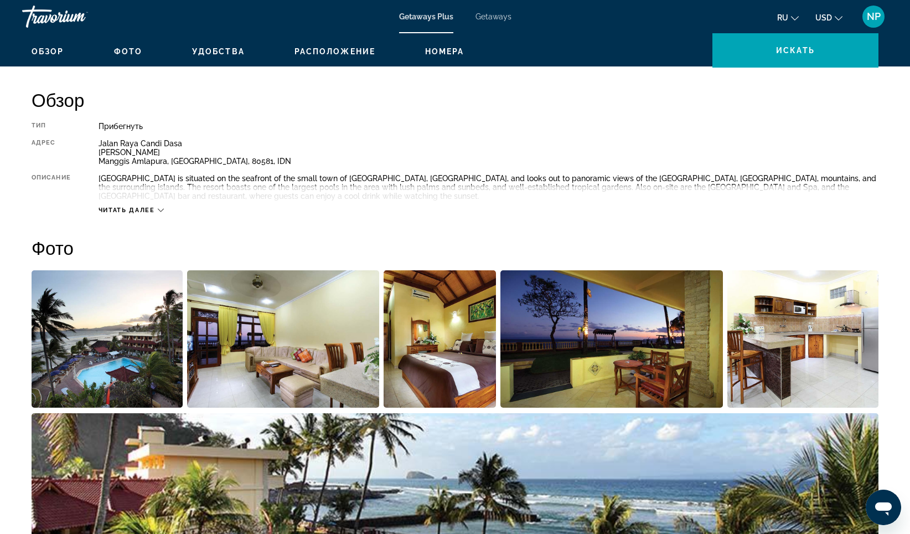
scroll to position [0, 0]
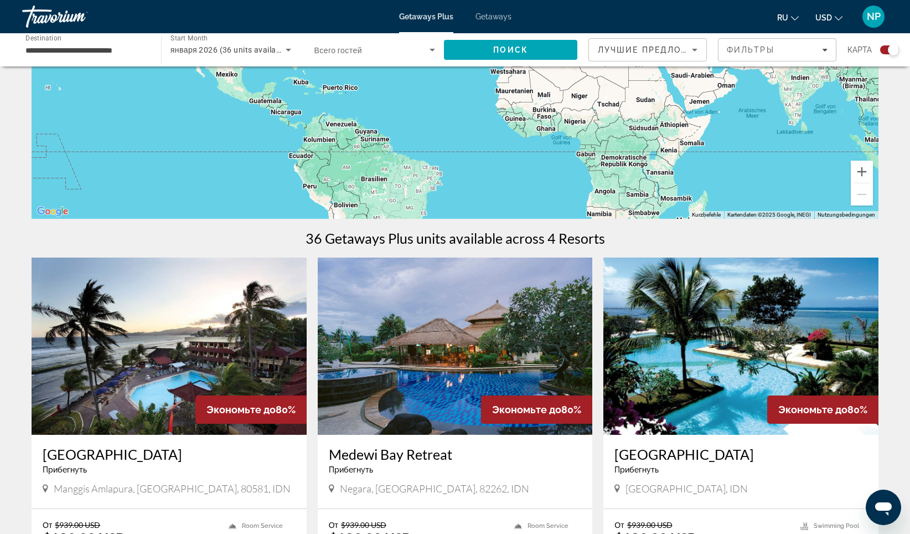
scroll to position [183, 0]
